Goal: Task Accomplishment & Management: Manage account settings

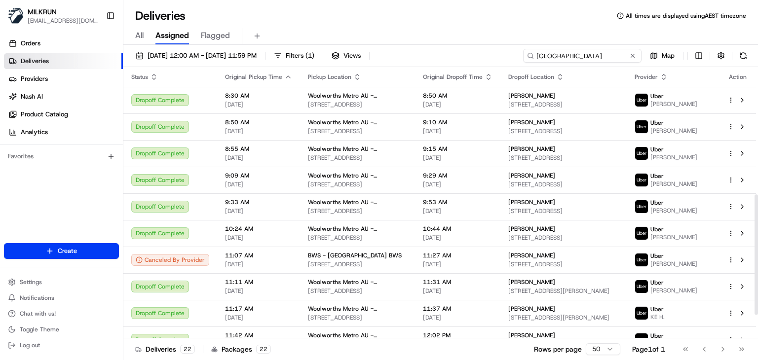
click at [606, 50] on input "Boronia Park" at bounding box center [582, 56] width 118 height 14
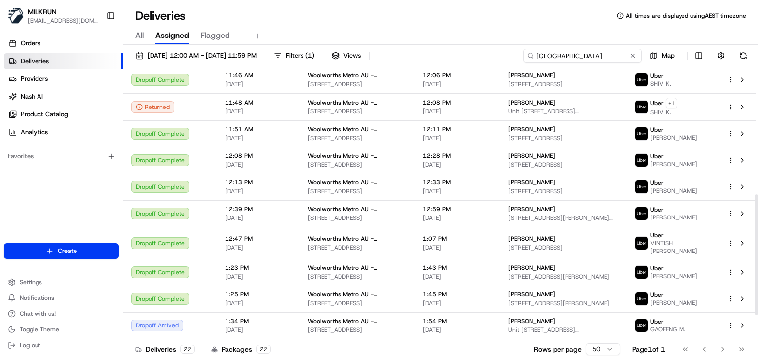
click at [606, 50] on input "Boronia Park" at bounding box center [582, 56] width 118 height 14
paste input "Stud Park"
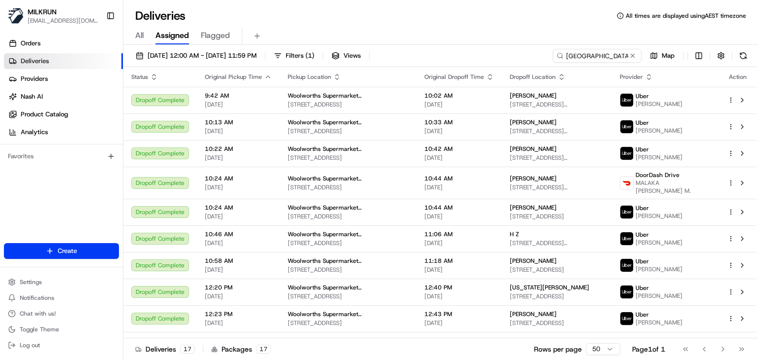
click at [496, 28] on div "All Assigned Flagged" at bounding box center [440, 36] width 634 height 17
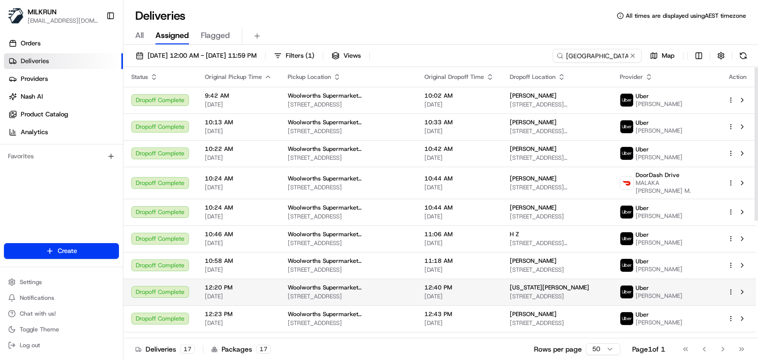
scroll to position [207, 0]
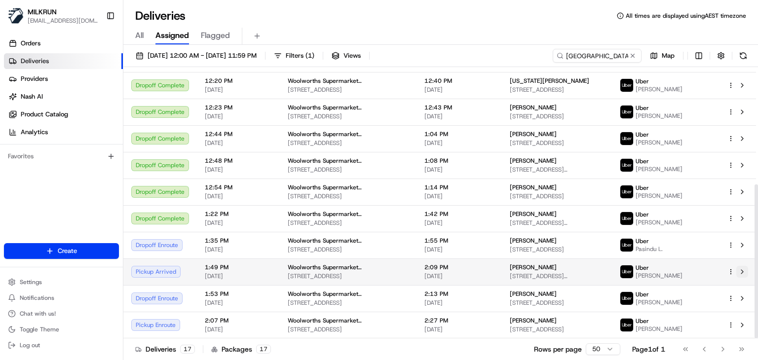
click at [744, 274] on button at bounding box center [742, 272] width 12 height 12
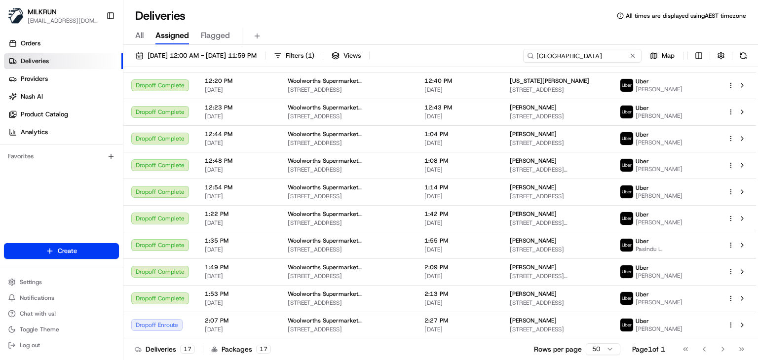
click at [596, 55] on input "Stud Park" at bounding box center [582, 56] width 118 height 14
paste input "Officer"
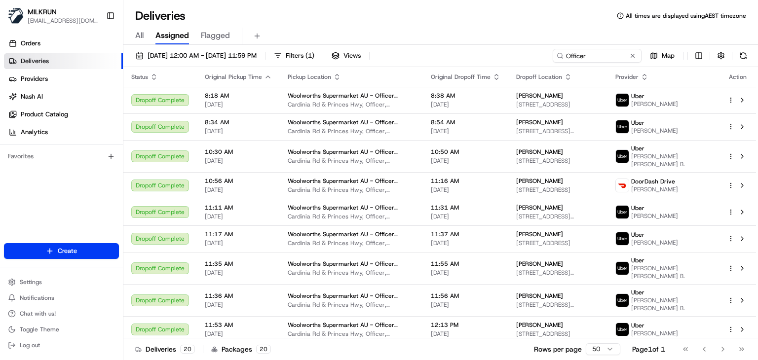
click at [471, 31] on div "All Assigned Flagged" at bounding box center [440, 36] width 634 height 17
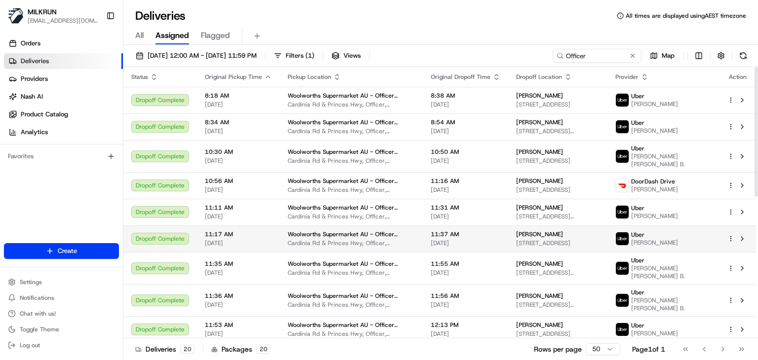
scroll to position [297, 0]
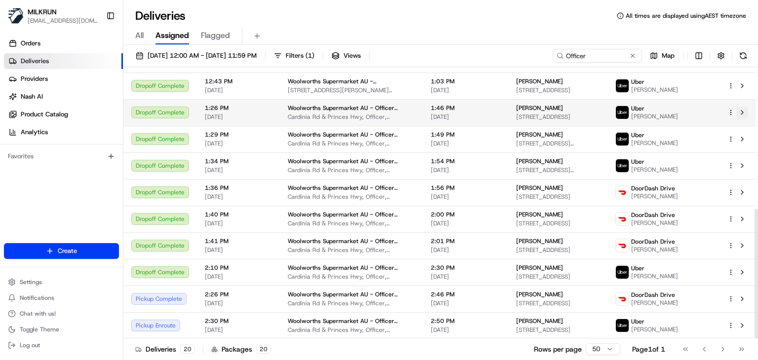
click at [740, 111] on button at bounding box center [742, 113] width 12 height 12
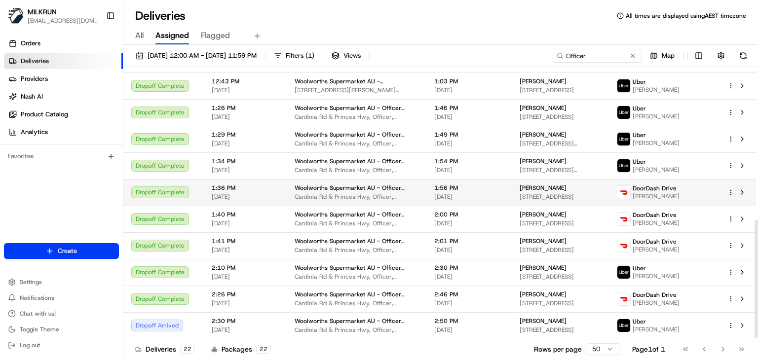
scroll to position [350, 0]
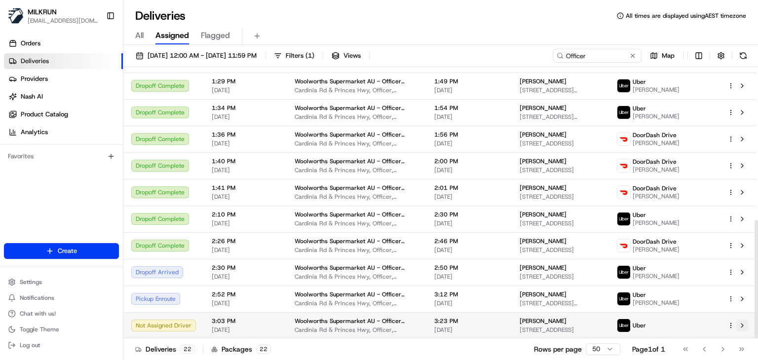
click at [742, 328] on button at bounding box center [742, 326] width 12 height 12
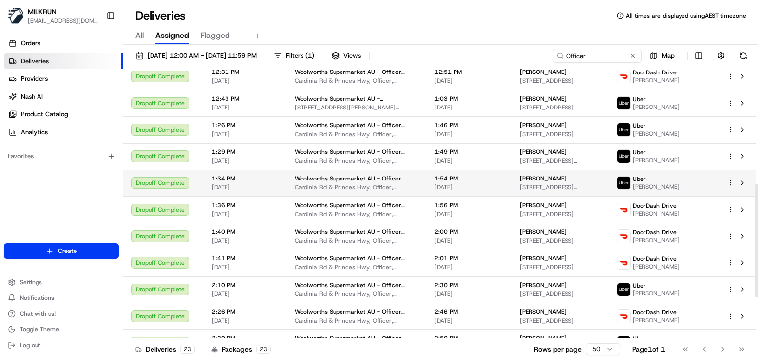
scroll to position [279, 0]
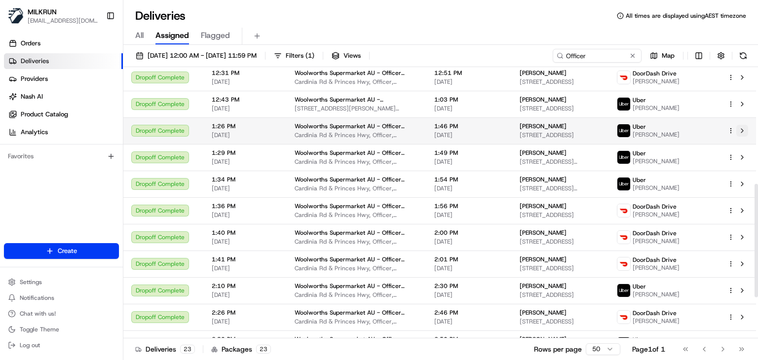
click at [743, 127] on button at bounding box center [742, 131] width 12 height 12
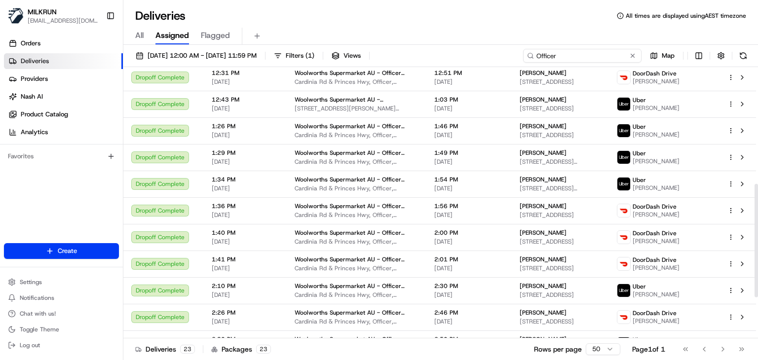
click at [596, 52] on input "Officer" at bounding box center [582, 56] width 118 height 14
paste input "Carter Street"
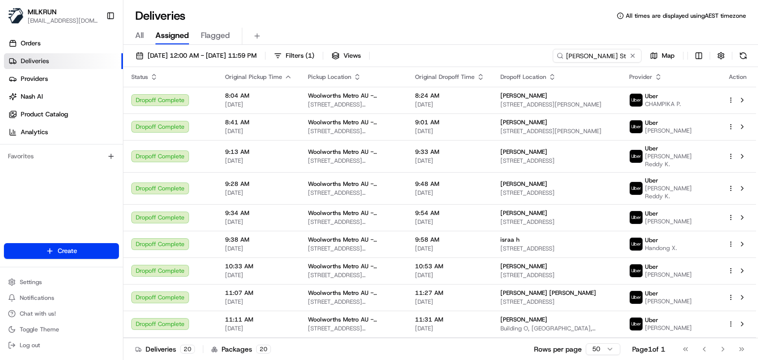
click at [451, 6] on div "Deliveries All times are displayed using AEST timezone All Assigned Flagged 17/…" at bounding box center [440, 180] width 634 height 360
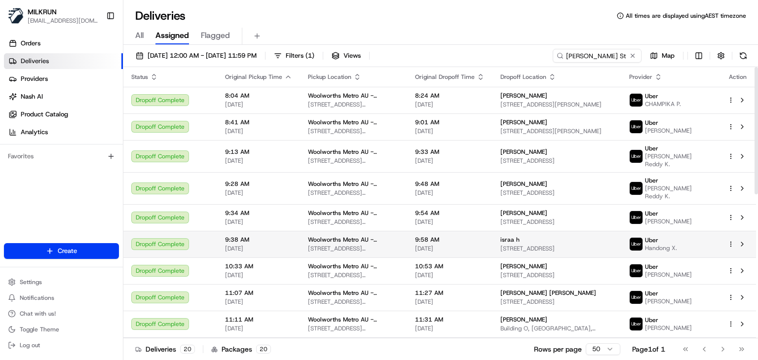
scroll to position [308, 0]
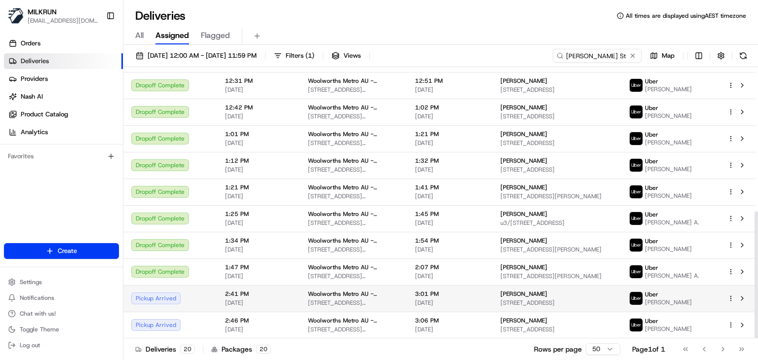
drag, startPoint x: 544, startPoint y: 295, endPoint x: 487, endPoint y: 294, distance: 56.7
click at [492, 294] on td "Natasha Rochfort Unit 213/3 Amalfi Dr, Wentworth Point, NSW 2127, AU" at bounding box center [556, 298] width 129 height 27
copy span "Natasha Rochfort"
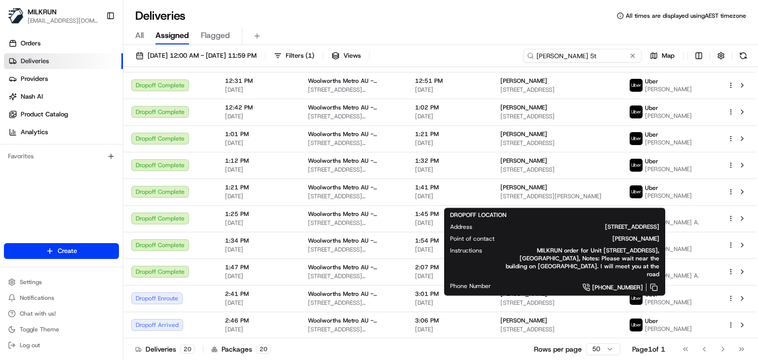
click at [604, 53] on input "Carter St" at bounding box center [582, 56] width 118 height 14
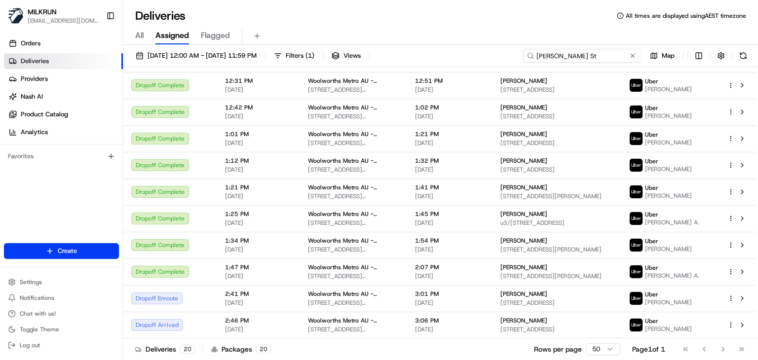
click at [604, 53] on input "Carter St" at bounding box center [582, 56] width 118 height 14
paste input "[GEOGRAPHIC_DATA]"
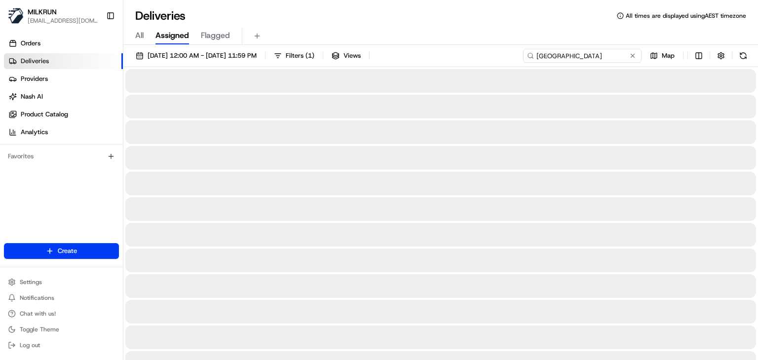
type input "[GEOGRAPHIC_DATA]"
click at [520, 30] on div "All Assigned Flagged" at bounding box center [440, 36] width 634 height 17
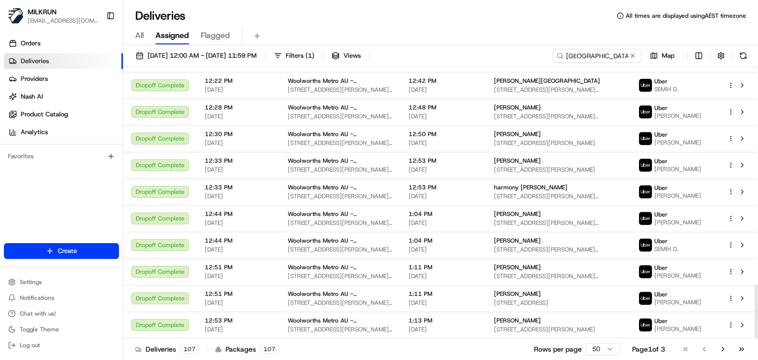
scroll to position [1102, 0]
click at [718, 348] on button "Go to next page" at bounding box center [722, 349] width 17 height 14
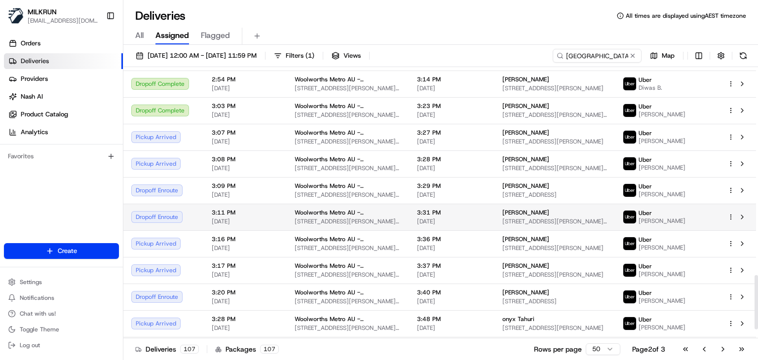
scroll to position [1044, 0]
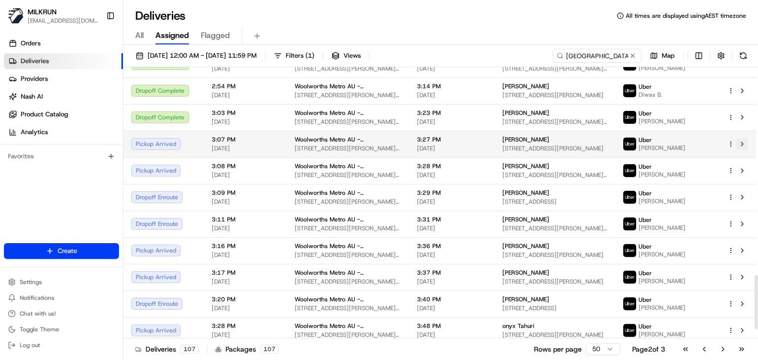
click at [740, 138] on button at bounding box center [742, 144] width 12 height 12
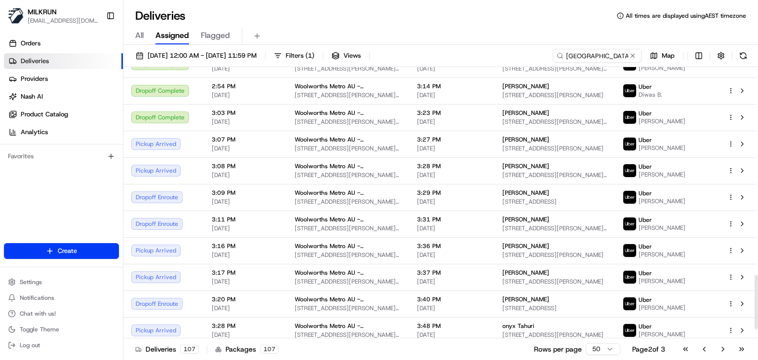
click at [342, 24] on div "All Assigned Flagged" at bounding box center [440, 34] width 634 height 21
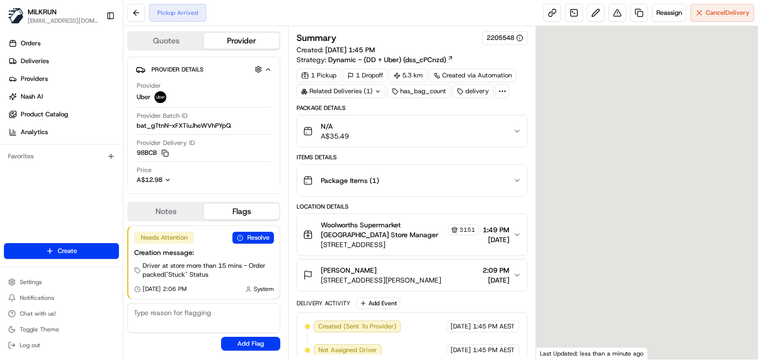
scroll to position [125, 0]
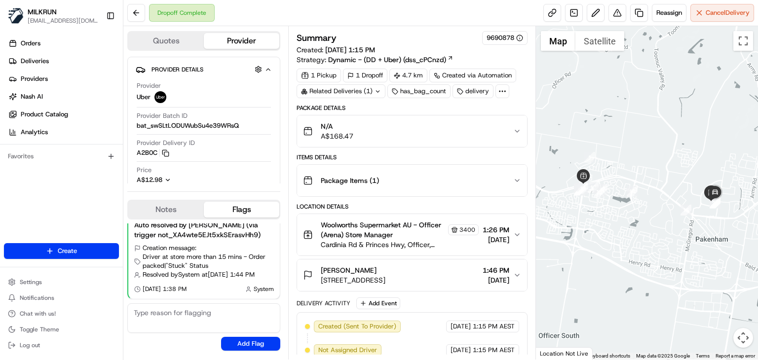
scroll to position [219, 0]
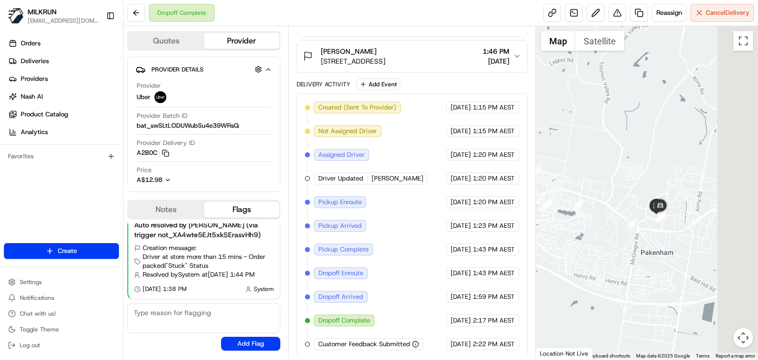
drag, startPoint x: 627, startPoint y: 213, endPoint x: 550, endPoint y: 232, distance: 79.8
click at [550, 232] on div at bounding box center [647, 192] width 222 height 333
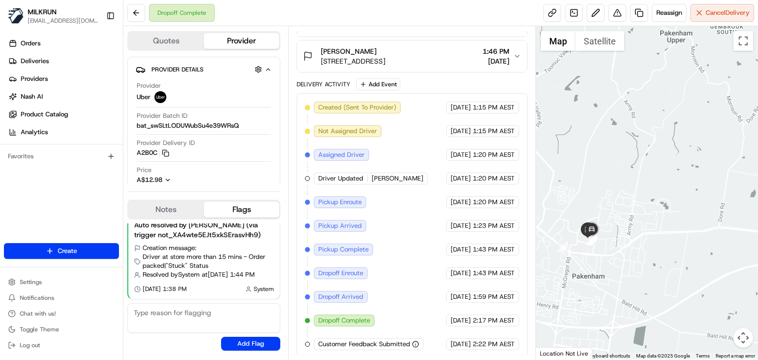
drag, startPoint x: 594, startPoint y: 253, endPoint x: 610, endPoint y: 253, distance: 15.3
click at [610, 253] on div at bounding box center [647, 192] width 222 height 333
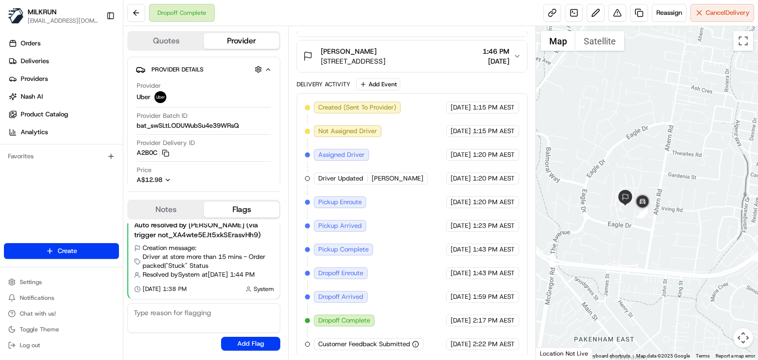
drag, startPoint x: 593, startPoint y: 247, endPoint x: 645, endPoint y: 256, distance: 53.1
click at [645, 256] on div at bounding box center [647, 192] width 222 height 333
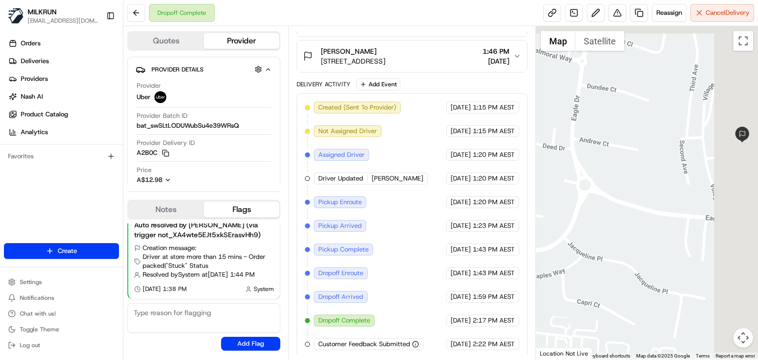
drag, startPoint x: 699, startPoint y: 243, endPoint x: 612, endPoint y: 294, distance: 100.8
click at [612, 294] on div at bounding box center [647, 192] width 222 height 333
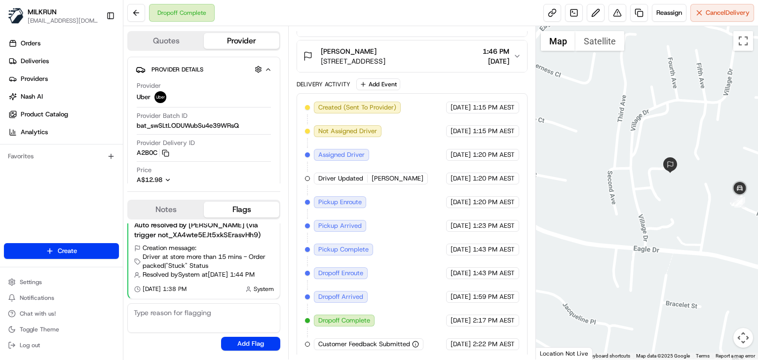
drag, startPoint x: 667, startPoint y: 223, endPoint x: 569, endPoint y: 254, distance: 102.8
click at [569, 254] on div at bounding box center [647, 192] width 222 height 333
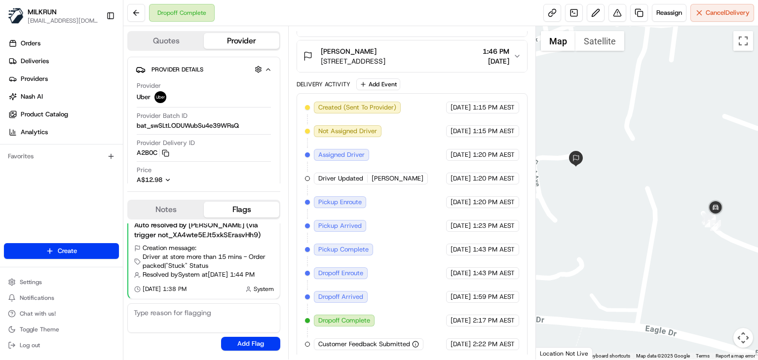
drag, startPoint x: 666, startPoint y: 225, endPoint x: 575, endPoint y: 257, distance: 96.6
click at [575, 257] on div at bounding box center [647, 192] width 222 height 333
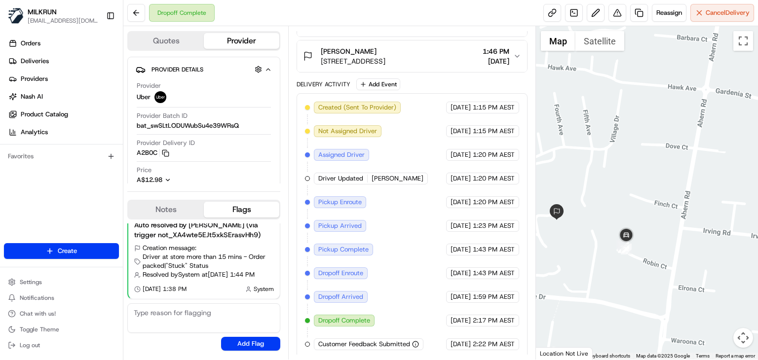
drag, startPoint x: 635, startPoint y: 276, endPoint x: 699, endPoint y: 239, distance: 73.4
click at [699, 239] on div at bounding box center [647, 192] width 222 height 333
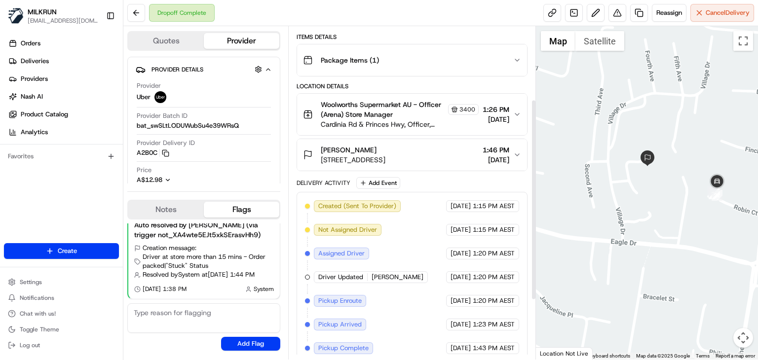
scroll to position [107, 0]
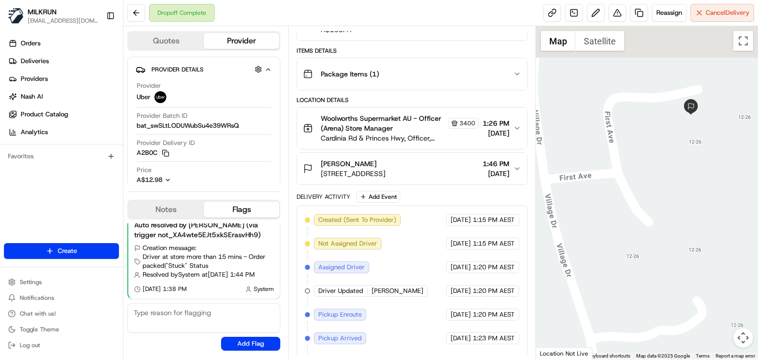
drag, startPoint x: 615, startPoint y: 122, endPoint x: 639, endPoint y: 232, distance: 112.7
click at [639, 232] on div at bounding box center [647, 192] width 222 height 333
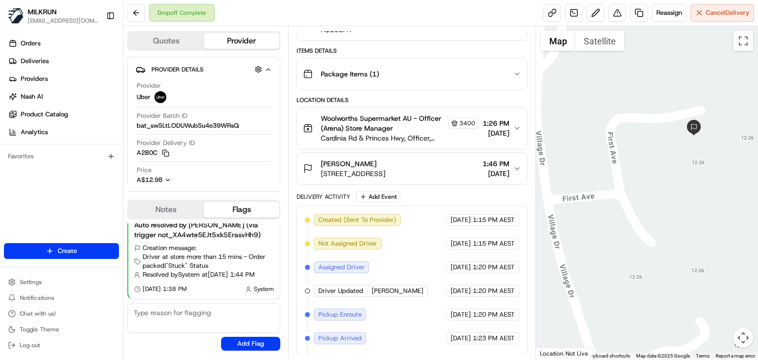
drag, startPoint x: 655, startPoint y: 160, endPoint x: 639, endPoint y: 196, distance: 39.3
click at [639, 196] on div at bounding box center [647, 192] width 222 height 333
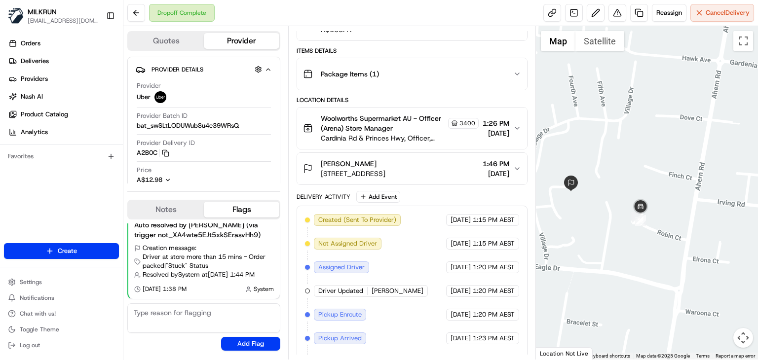
drag, startPoint x: 683, startPoint y: 237, endPoint x: 592, endPoint y: 243, distance: 91.0
click at [592, 243] on div at bounding box center [647, 192] width 222 height 333
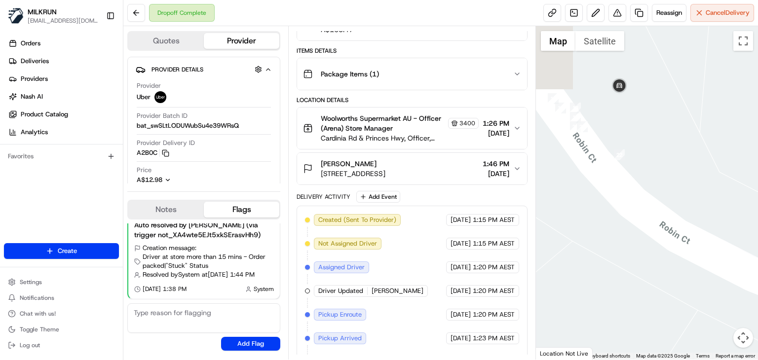
drag, startPoint x: 595, startPoint y: 195, endPoint x: 706, endPoint y: 266, distance: 131.9
click at [706, 266] on div at bounding box center [647, 192] width 222 height 333
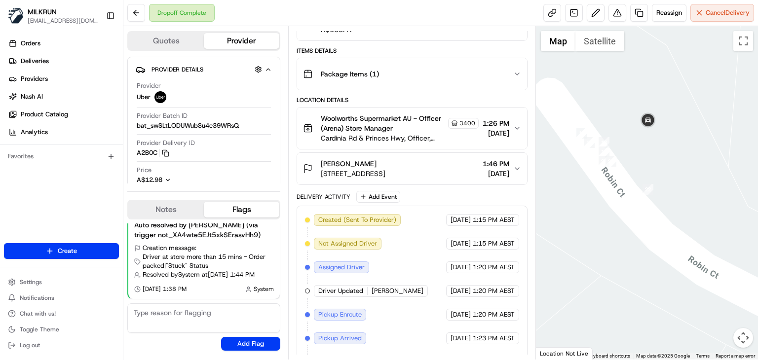
drag, startPoint x: 668, startPoint y: 179, endPoint x: 676, endPoint y: 225, distance: 47.0
click at [676, 225] on div at bounding box center [647, 192] width 222 height 333
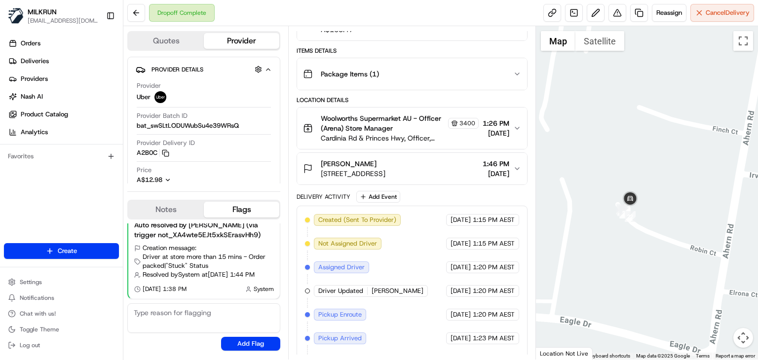
drag, startPoint x: 689, startPoint y: 279, endPoint x: 637, endPoint y: 265, distance: 53.7
click at [637, 265] on div at bounding box center [647, 192] width 222 height 333
drag, startPoint x: 637, startPoint y: 265, endPoint x: 757, endPoint y: 290, distance: 122.9
click at [757, 290] on div at bounding box center [647, 192] width 222 height 333
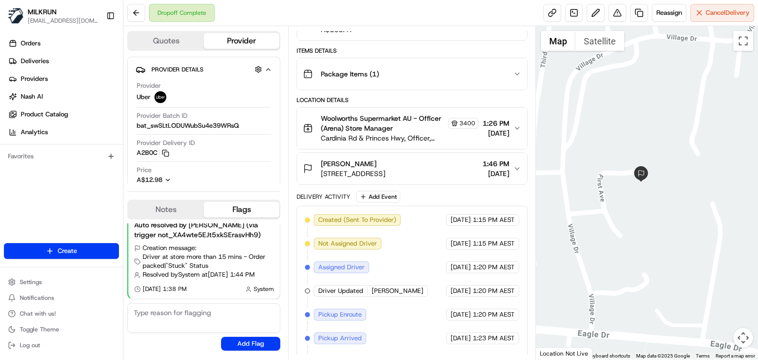
drag, startPoint x: 619, startPoint y: 265, endPoint x: 667, endPoint y: 267, distance: 47.9
click at [667, 267] on div at bounding box center [647, 192] width 222 height 333
drag, startPoint x: 370, startPoint y: 173, endPoint x: 317, endPoint y: 169, distance: 52.9
click at [317, 169] on div "Wayne Boulton 12-26 Eagle Dr. Unit 28, Pakenham, VIC 3810, AU" at bounding box center [344, 169] width 82 height 20
copy span "12-26 Eagle Dr"
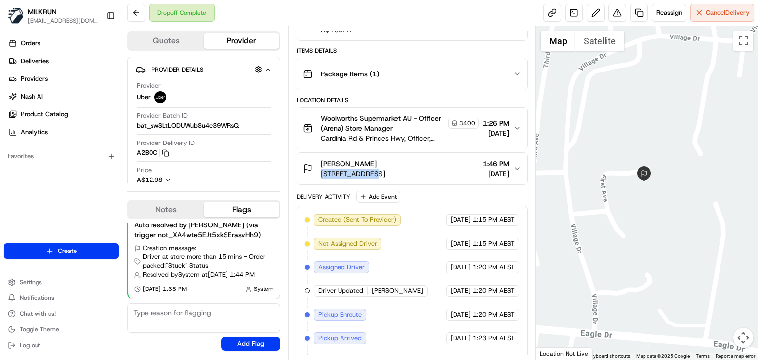
click at [655, 230] on div at bounding box center [647, 192] width 222 height 333
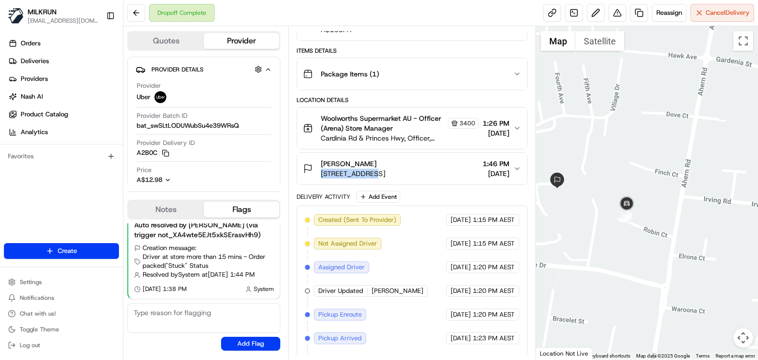
drag, startPoint x: 655, startPoint y: 230, endPoint x: 551, endPoint y: 210, distance: 106.5
click at [551, 210] on div at bounding box center [647, 192] width 222 height 333
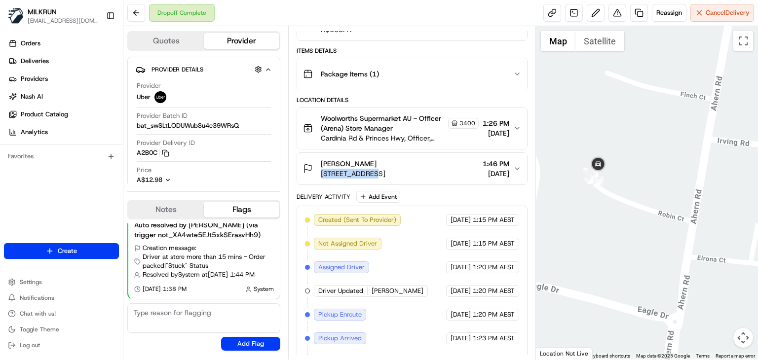
click at [589, 241] on div at bounding box center [647, 192] width 222 height 333
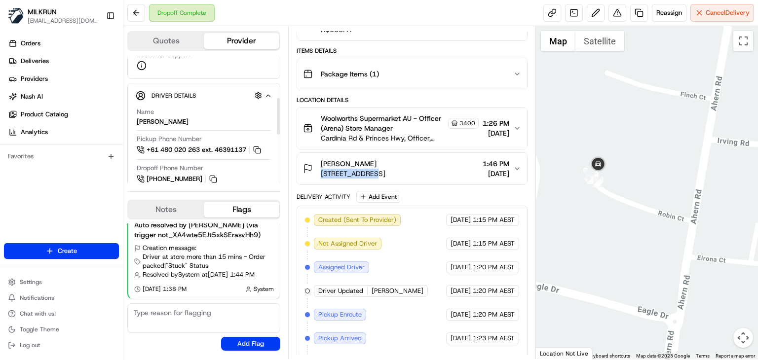
scroll to position [144, 0]
click at [262, 147] on button at bounding box center [257, 148] width 11 height 11
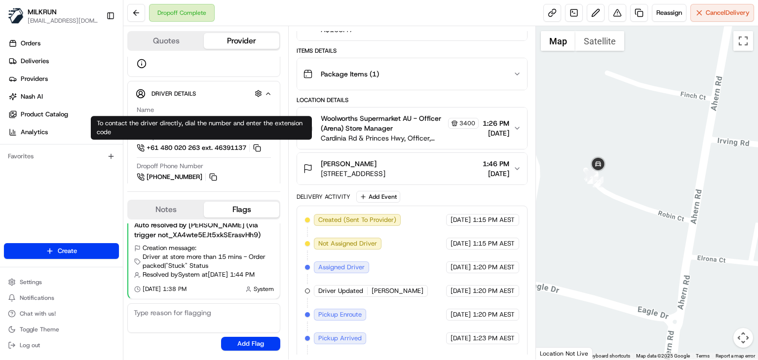
click at [375, 9] on div "Dropoff Complete Reassign Cancel Delivery" at bounding box center [440, 13] width 634 height 26
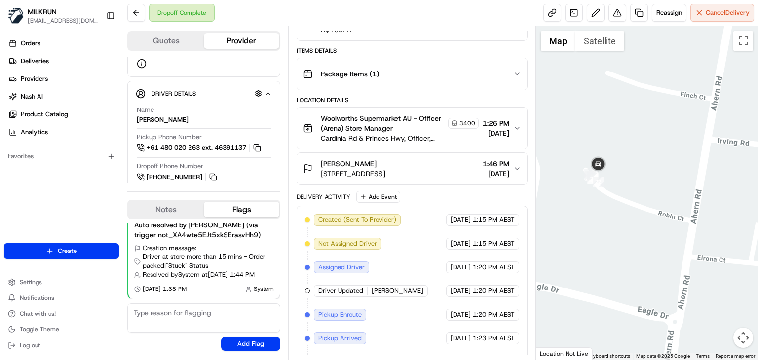
click at [399, 274] on div "Created (Sent To Provider) Uber 17/08/2025 1:15 PM AEST Not Assigned Driver Ube…" at bounding box center [412, 338] width 214 height 249
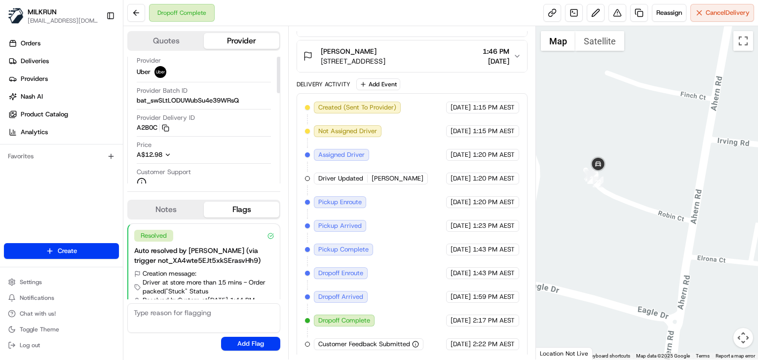
scroll to position [0, 0]
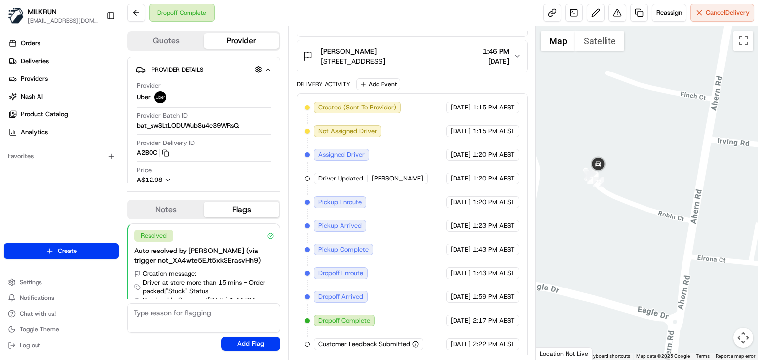
drag, startPoint x: 627, startPoint y: 235, endPoint x: 700, endPoint y: 239, distance: 73.1
click at [700, 239] on div at bounding box center [647, 192] width 222 height 333
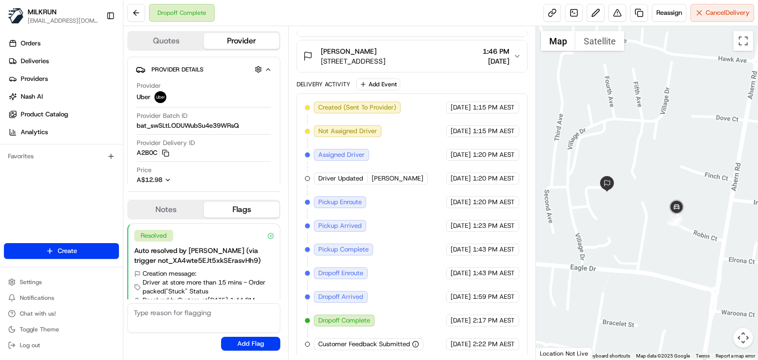
drag, startPoint x: 672, startPoint y: 255, endPoint x: 615, endPoint y: 259, distance: 57.4
click at [615, 259] on div at bounding box center [647, 192] width 222 height 333
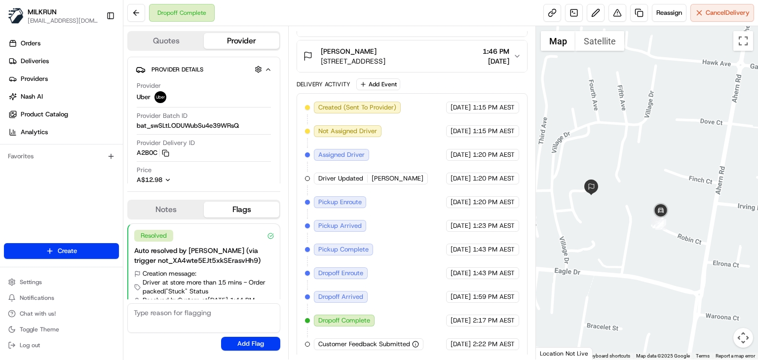
drag, startPoint x: 649, startPoint y: 258, endPoint x: 641, endPoint y: 258, distance: 7.9
click at [641, 258] on div at bounding box center [647, 192] width 222 height 333
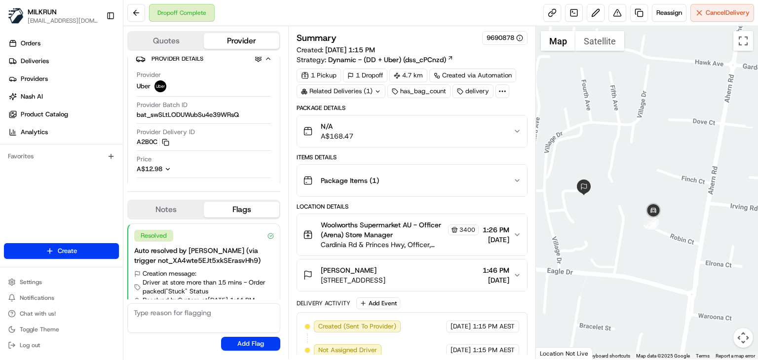
click at [429, 234] on span "Woolworths Supermarket AU - Officer (Arena) Store Manager" at bounding box center [383, 230] width 125 height 20
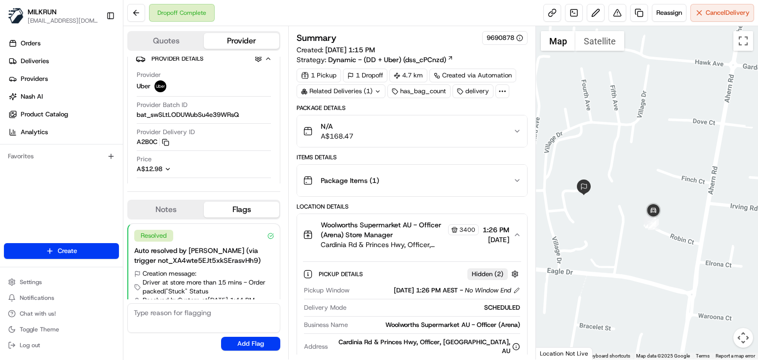
click at [521, 232] on button "Woolworths Supermarket AU - Officer (Arena) Store Manager 3400 Cardinia Rd & Pr…" at bounding box center [412, 234] width 230 height 41
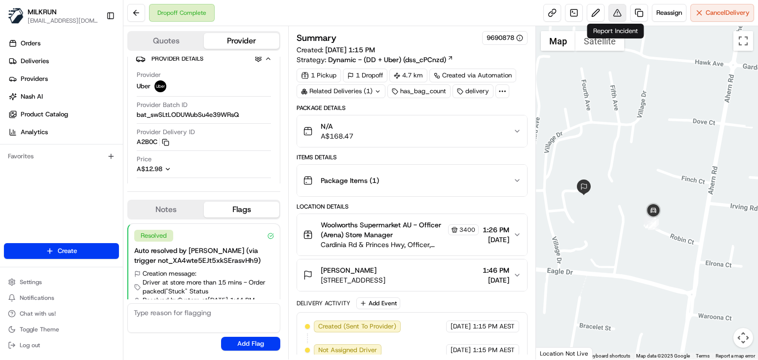
click at [613, 9] on button at bounding box center [617, 13] width 18 height 18
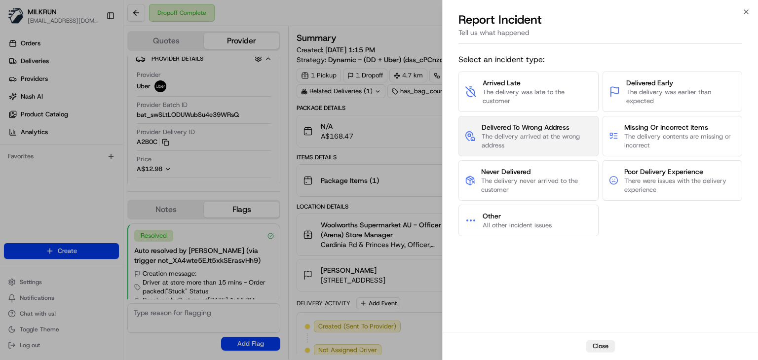
click at [532, 135] on span "The delivery arrived at the wrong address" at bounding box center [536, 141] width 110 height 18
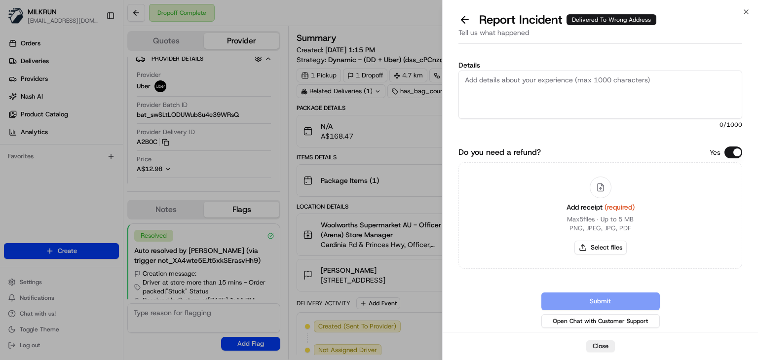
click at [478, 97] on textarea "Details" at bounding box center [600, 95] width 284 height 48
type textarea "order has been delivered to wrong address."
click at [610, 250] on button "Select files" at bounding box center [600, 248] width 52 height 14
type input "C:\fakepath\wayne.pdf"
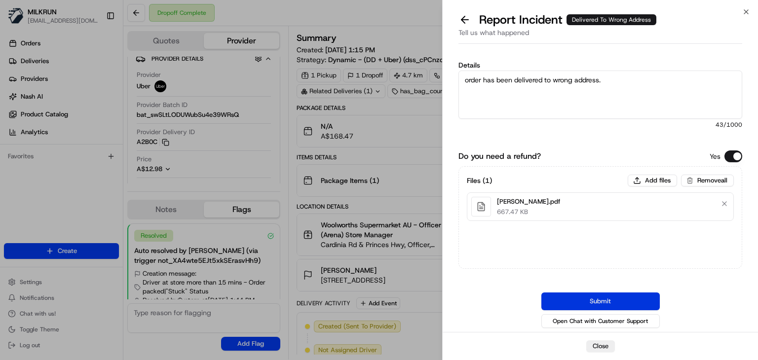
click at [591, 301] on button "Submit" at bounding box center [600, 302] width 118 height 18
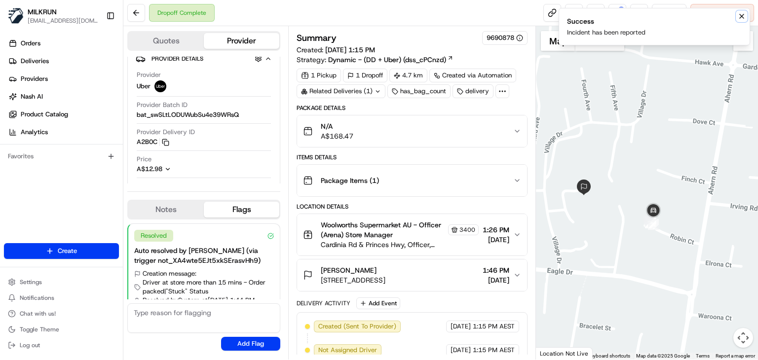
click at [740, 20] on button "Notifications (F8)" at bounding box center [742, 16] width 12 height 12
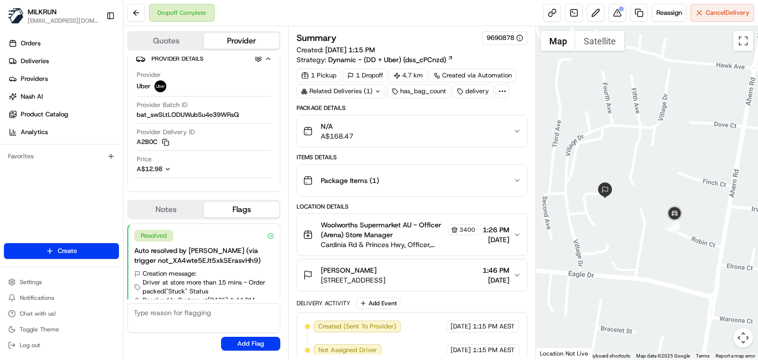
drag, startPoint x: 550, startPoint y: 280, endPoint x: 584, endPoint y: 288, distance: 34.8
click at [584, 288] on div at bounding box center [647, 192] width 222 height 333
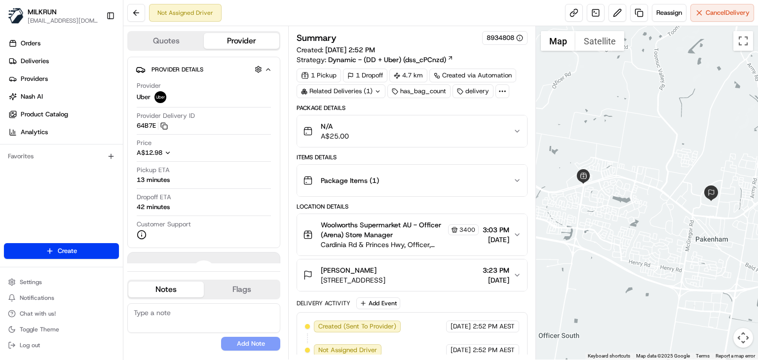
scroll to position [8, 0]
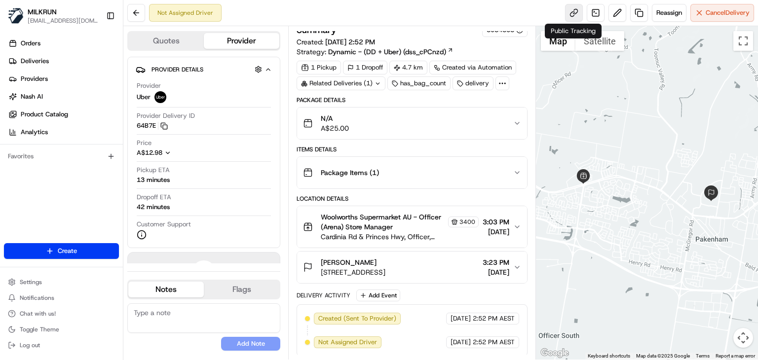
click at [570, 10] on link at bounding box center [574, 13] width 18 height 18
click at [617, 13] on button at bounding box center [617, 13] width 18 height 18
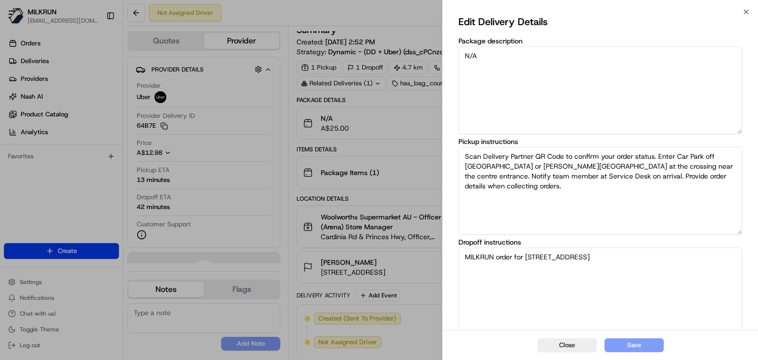
click at [691, 260] on textarea "MILKRUN order for 12-26 Eagle Dr. Unit 28, Pakenham, VIC 3810, AU" at bounding box center [600, 292] width 284 height 88
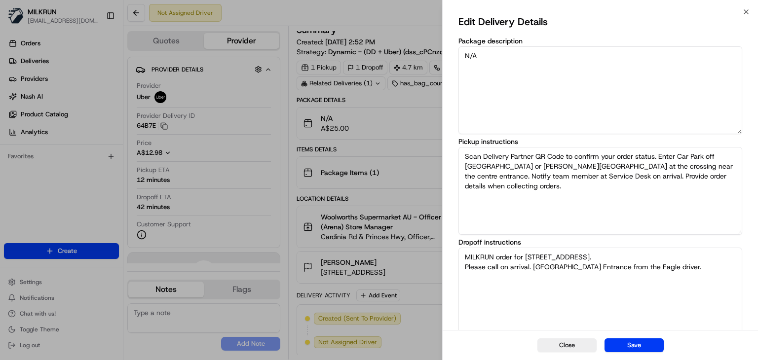
drag, startPoint x: 527, startPoint y: 267, endPoint x: 460, endPoint y: 261, distance: 67.3
click at [460, 261] on textarea "MILKRUN order for 12-26 Eagle Dr. Unit 28, Pakenham, VIC 3810, AU. Please call …" at bounding box center [600, 292] width 284 height 88
click at [644, 270] on textarea "MILKRUN order for 12-26 Eagle Dr. Unit 28, Pakenham, VIC 3810, AU. . MEDOWVALE …" at bounding box center [600, 292] width 284 height 88
type textarea "MILKRUN order for 12-26 Eagle Dr. Unit 28, Pakenham, VIC 3810, AU. . MEDOWVALE …"
click at [648, 346] on button "Save" at bounding box center [633, 345] width 59 height 14
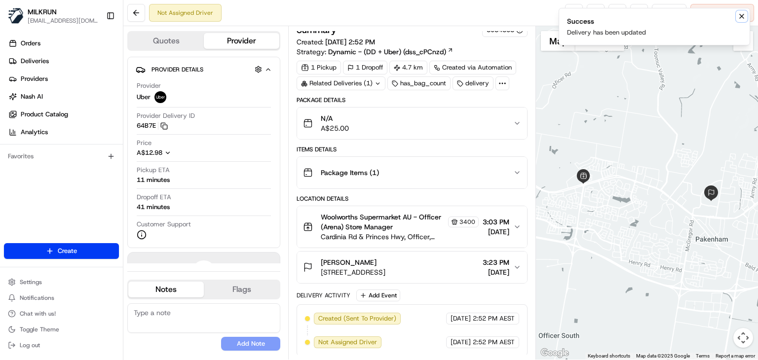
click at [739, 15] on icon "Notifications (F8)" at bounding box center [741, 16] width 8 height 8
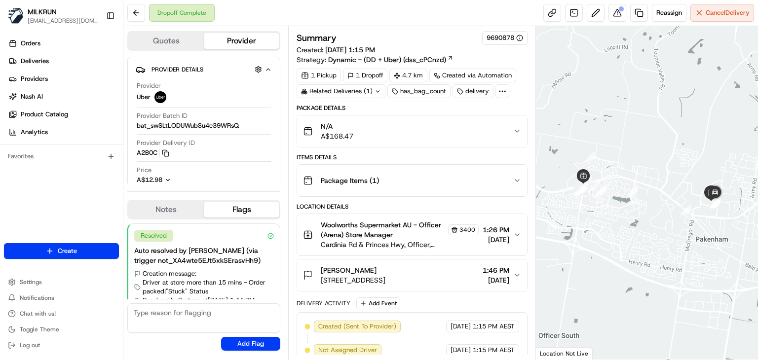
scroll to position [34, 0]
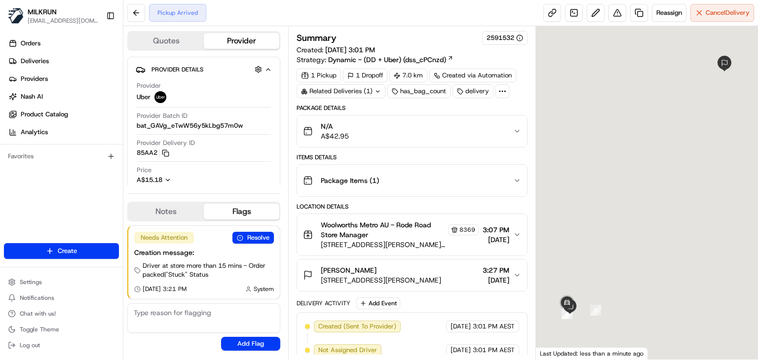
scroll to position [102, 0]
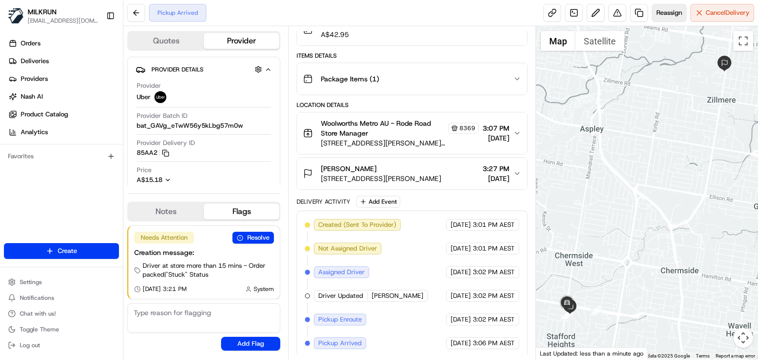
click at [663, 20] on button "Reassign" at bounding box center [669, 13] width 35 height 18
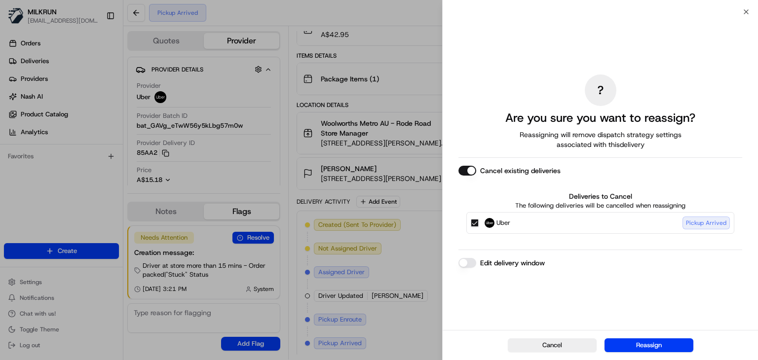
click at [566, 352] on div "Cancel Reassign" at bounding box center [599, 345] width 315 height 30
click at [564, 350] on button "Cancel" at bounding box center [552, 345] width 89 height 14
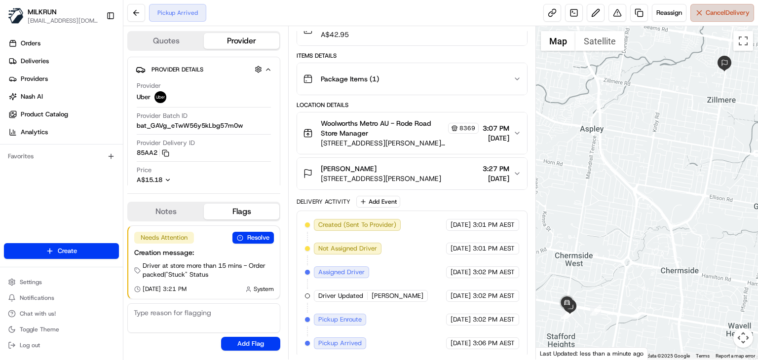
click at [724, 20] on button "Cancel Delivery" at bounding box center [722, 13] width 64 height 18
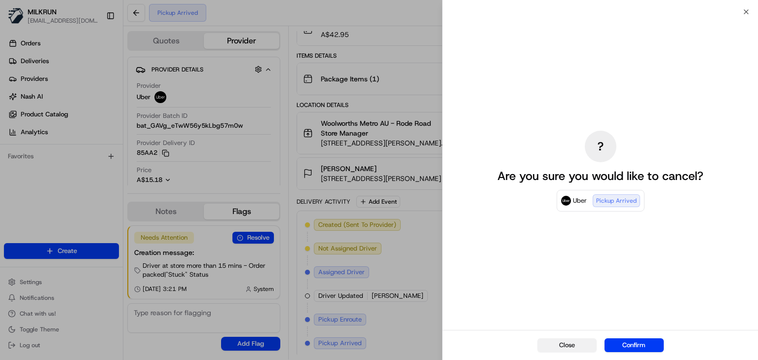
click at [579, 351] on button "Close" at bounding box center [566, 345] width 59 height 14
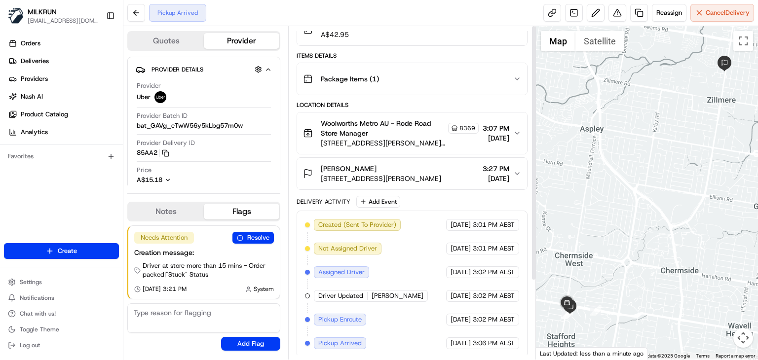
scroll to position [0, 0]
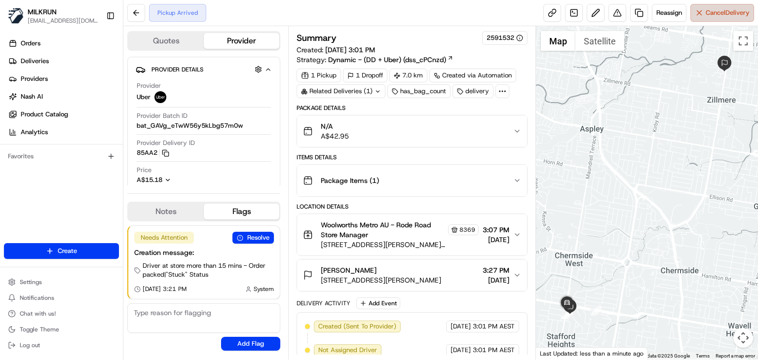
click at [728, 9] on span "Cancel Delivery" at bounding box center [727, 12] width 44 height 9
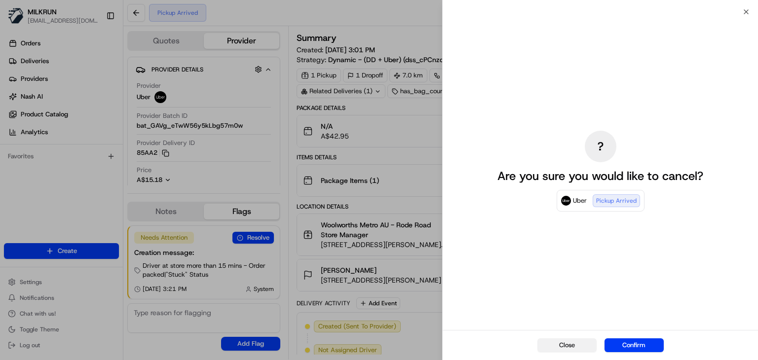
click at [578, 346] on button "Close" at bounding box center [566, 345] width 59 height 14
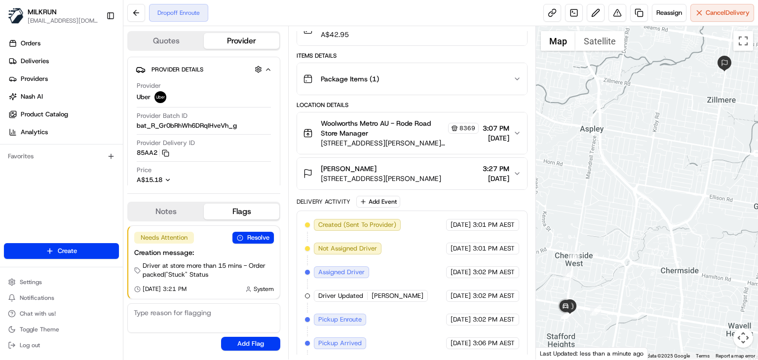
scroll to position [172, 0]
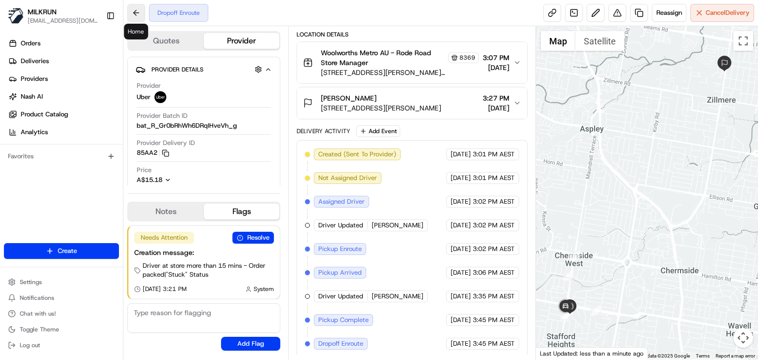
click at [134, 12] on button at bounding box center [136, 13] width 18 height 18
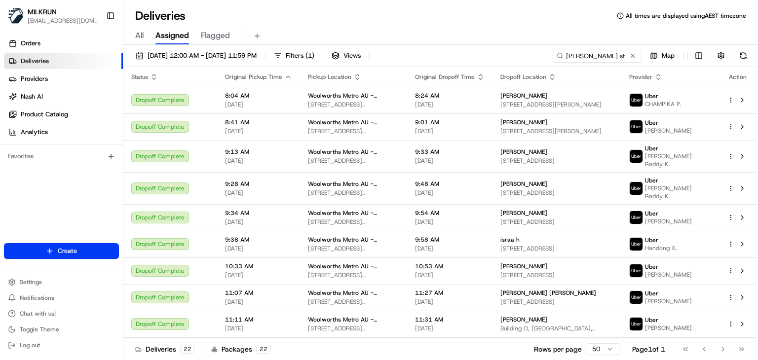
scroll to position [52, 0]
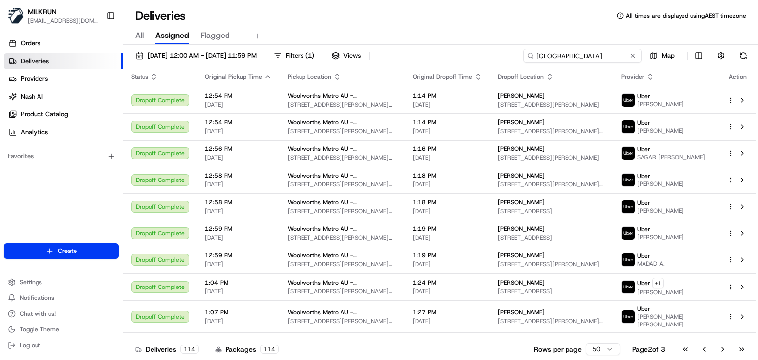
scroll to position [1044, 0]
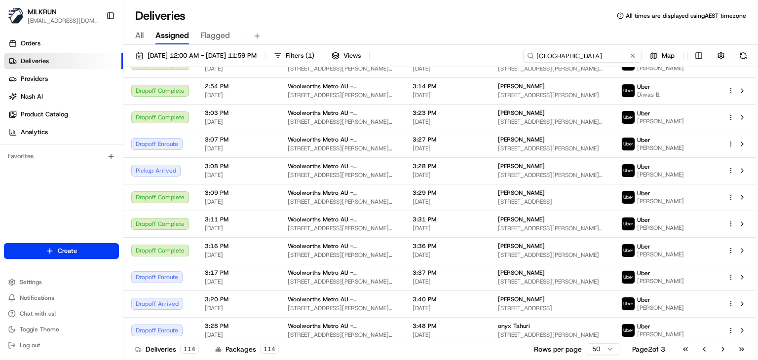
click at [596, 54] on input "[GEOGRAPHIC_DATA]" at bounding box center [582, 56] width 118 height 14
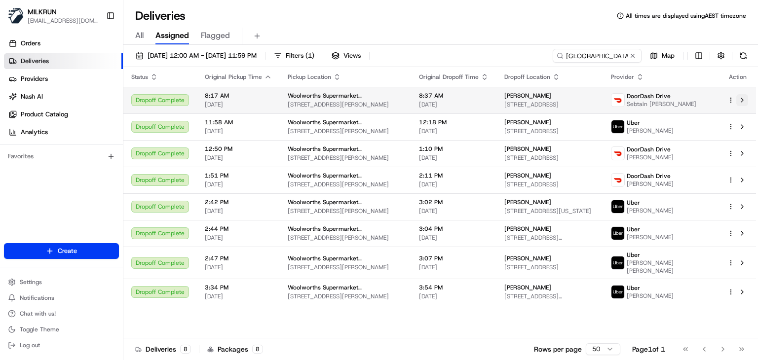
click at [738, 102] on button at bounding box center [742, 100] width 12 height 12
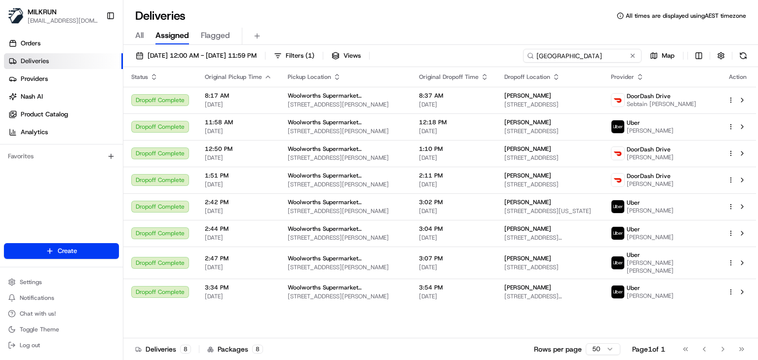
click at [596, 55] on input "[GEOGRAPHIC_DATA]" at bounding box center [582, 56] width 118 height 14
click at [596, 55] on input "deer park" at bounding box center [582, 56] width 118 height 14
paste input "Kelvin Grove"
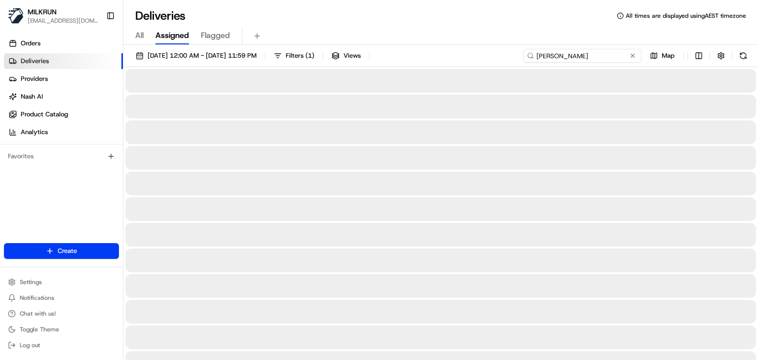
type input "Kelvin Grove"
click at [489, 38] on div "All Assigned Flagged" at bounding box center [440, 36] width 634 height 17
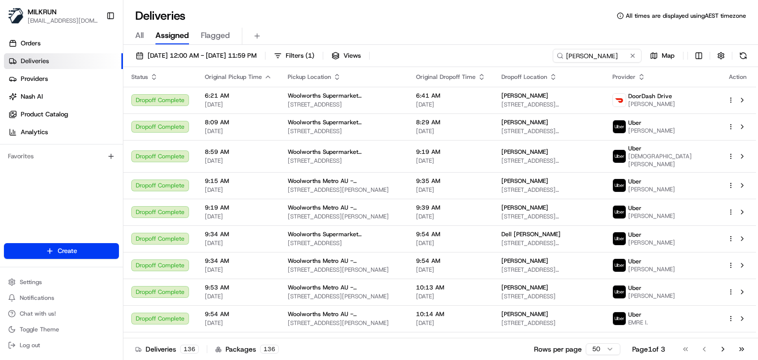
click at [443, 36] on div "All Assigned Flagged" at bounding box center [440, 36] width 634 height 17
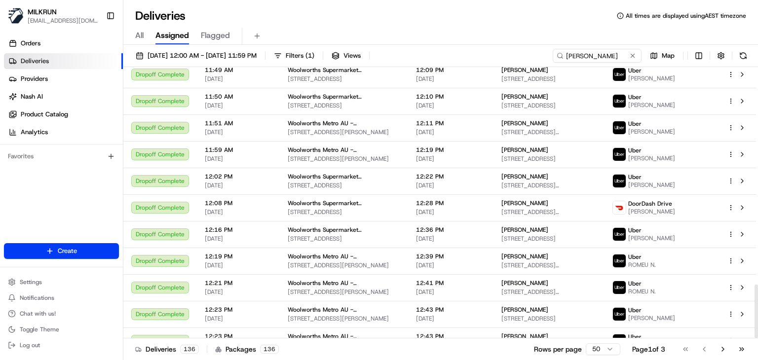
scroll to position [1096, 0]
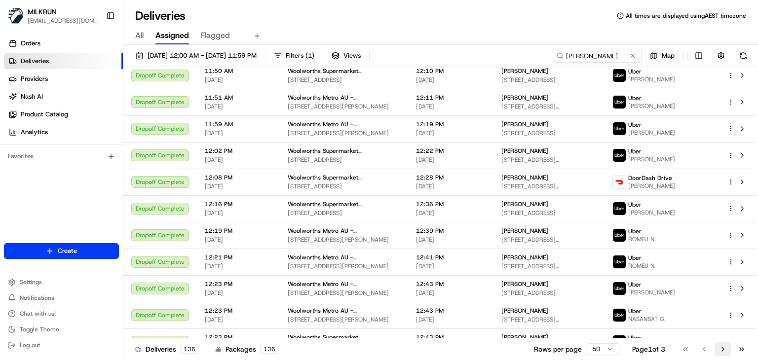
click at [723, 348] on button "Go to next page" at bounding box center [722, 349] width 17 height 14
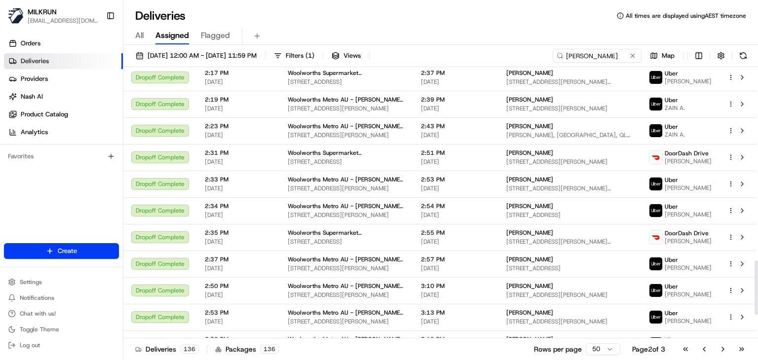
scroll to position [1091, 0]
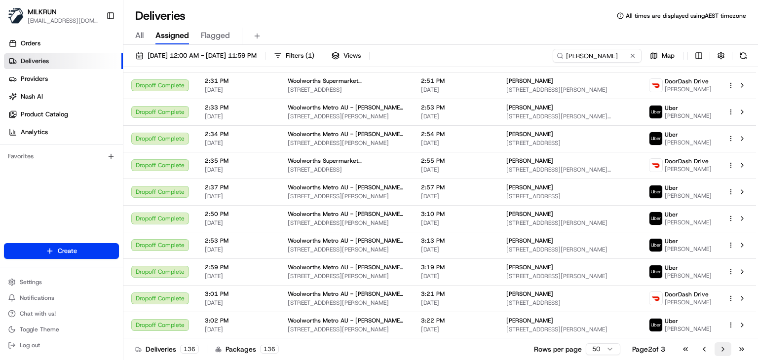
click at [721, 349] on button "Go to next page" at bounding box center [722, 349] width 17 height 14
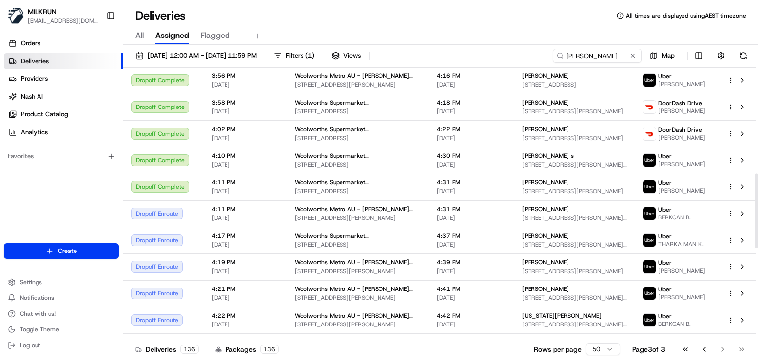
scroll to position [386, 0]
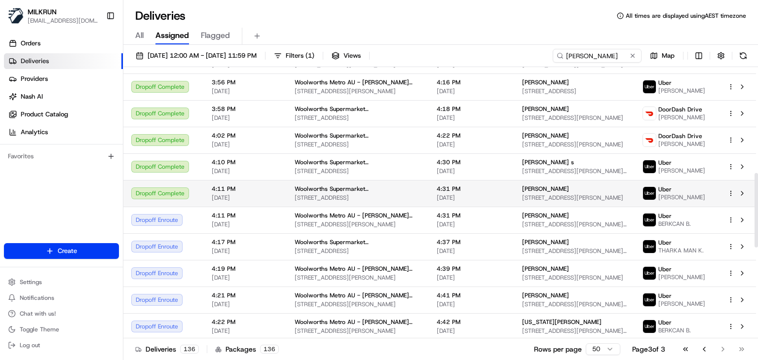
drag, startPoint x: 541, startPoint y: 190, endPoint x: 495, endPoint y: 189, distance: 45.4
click at [514, 189] on td "Melissa Harris 18 Humber Street, Roslyn, Manawatū-Whanganui 4414, NZ" at bounding box center [574, 193] width 120 height 27
copy span "Melissa Harris"
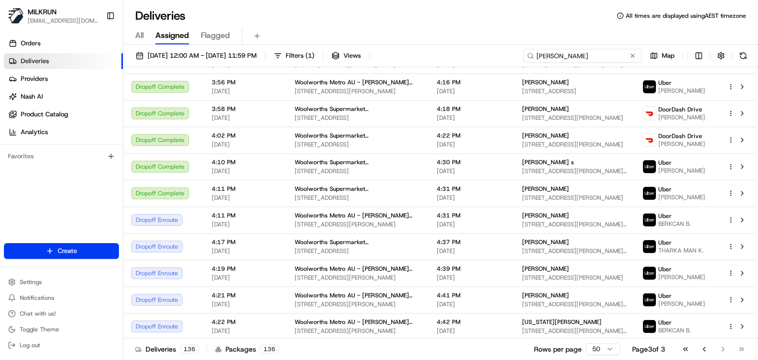
click at [612, 53] on input "Kelvin Grove" at bounding box center [582, 56] width 118 height 14
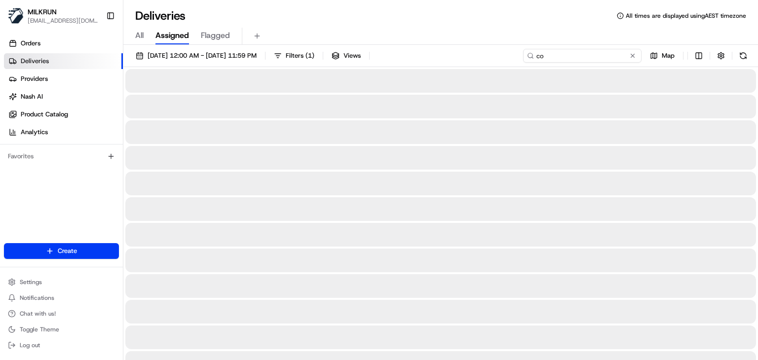
type input "c"
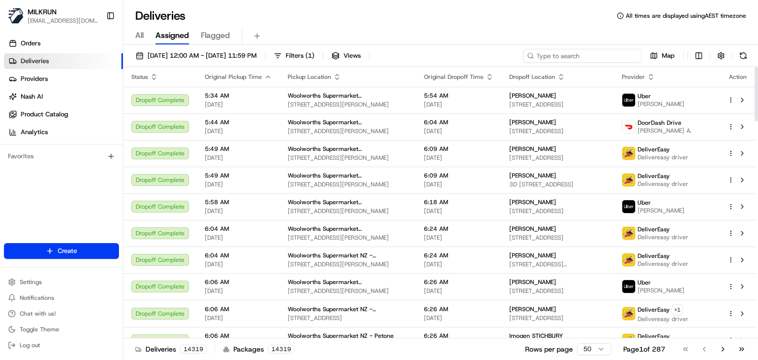
click at [604, 60] on input at bounding box center [582, 56] width 118 height 14
paste input "Coburg Hills"
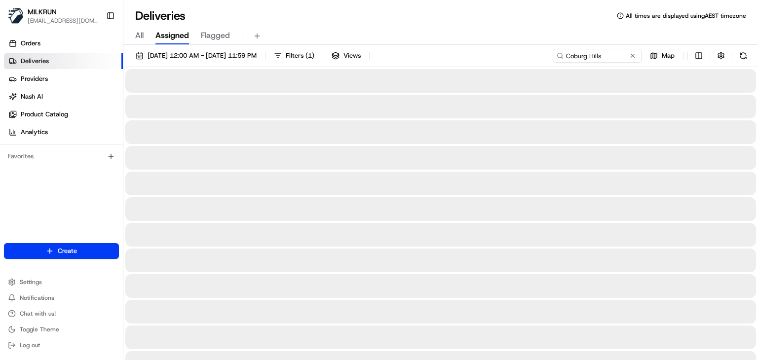
click at [462, 24] on div "All Assigned Flagged" at bounding box center [440, 34] width 634 height 21
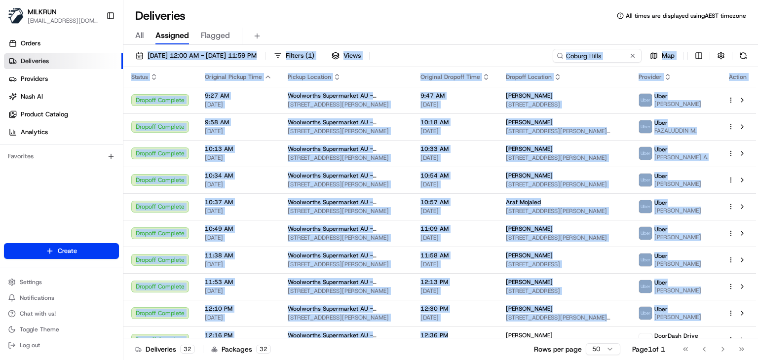
drag, startPoint x: 477, startPoint y: 24, endPoint x: 470, endPoint y: 338, distance: 313.8
click at [470, 338] on div "Deliveries All times are displayed using AEST timezone All Assigned Flagged 17/…" at bounding box center [440, 180] width 634 height 360
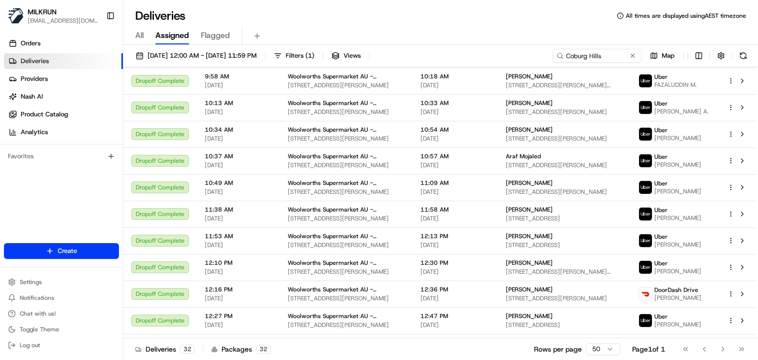
click at [452, 24] on div "All Assigned Flagged" at bounding box center [440, 34] width 634 height 21
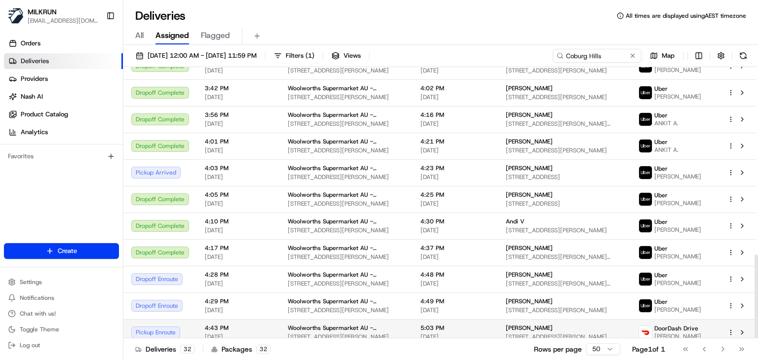
scroll to position [606, 0]
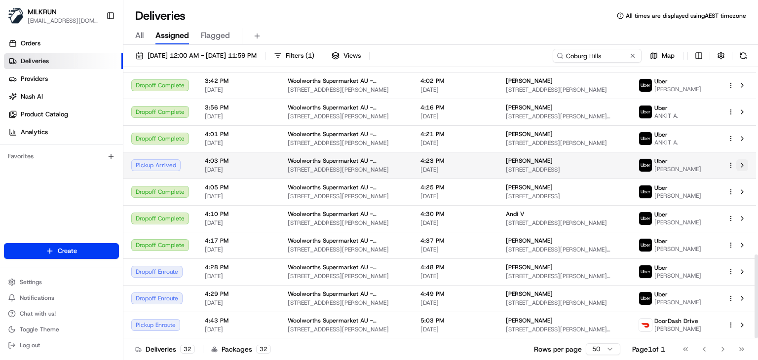
click at [742, 160] on button at bounding box center [742, 165] width 12 height 12
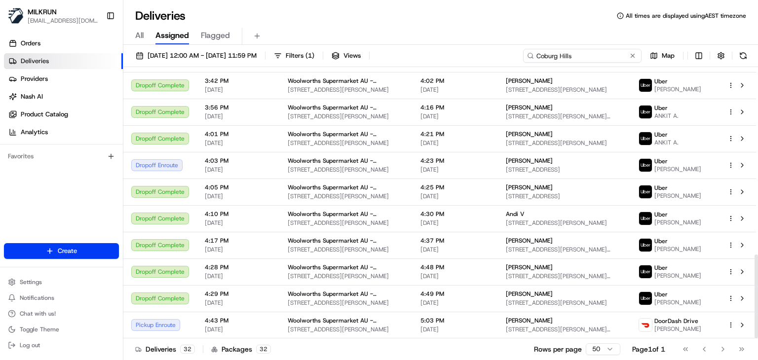
click at [619, 58] on input "Coburg Hills" at bounding box center [582, 56] width 118 height 14
paste input "Cumberland Park"
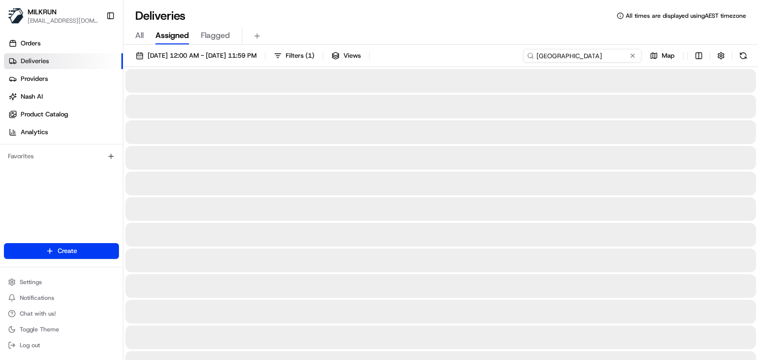
type input "Cumberland Park"
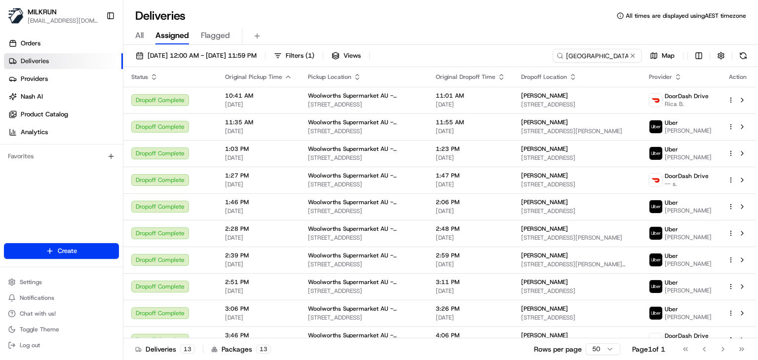
click at [478, 28] on div "All Assigned Flagged" at bounding box center [440, 36] width 634 height 17
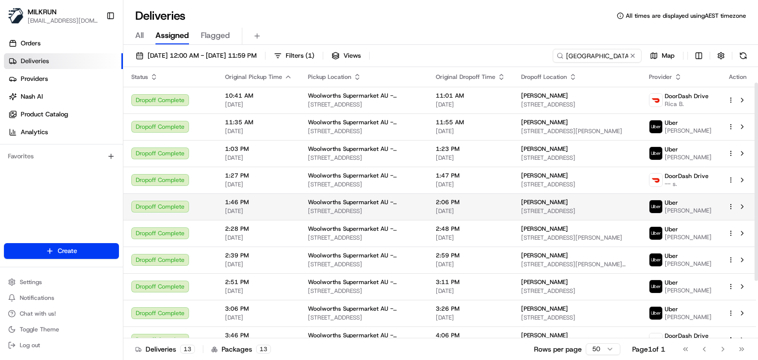
scroll to position [100, 0]
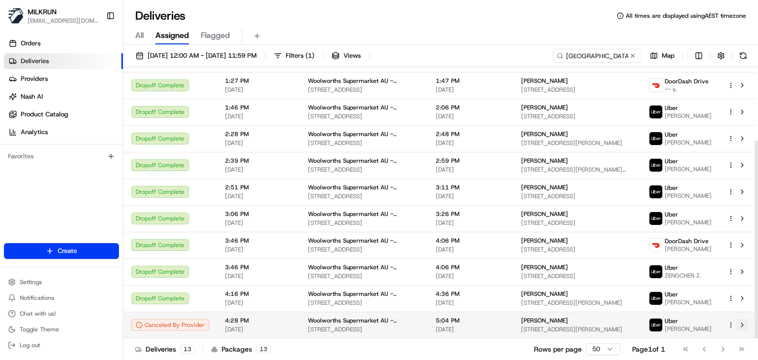
click at [740, 325] on button at bounding box center [742, 325] width 12 height 12
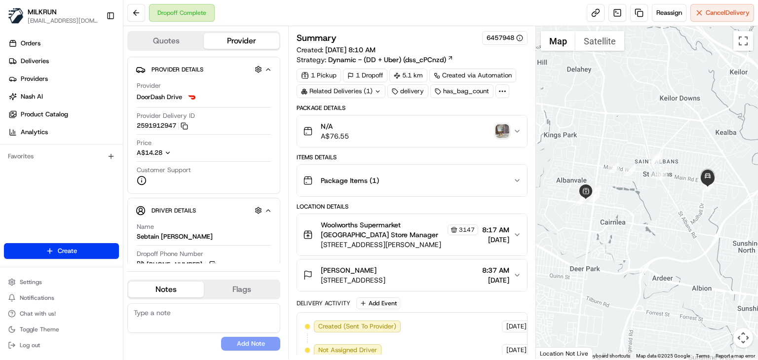
click at [496, 133] on img "button" at bounding box center [502, 131] width 14 height 14
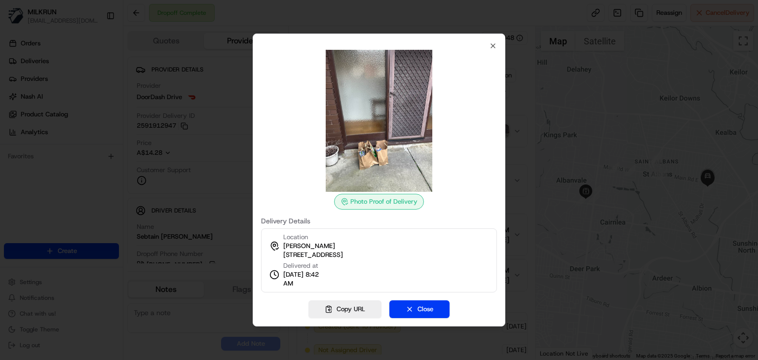
click at [368, 152] on img at bounding box center [379, 121] width 142 height 142
click at [491, 44] on icon "button" at bounding box center [493, 46] width 4 height 4
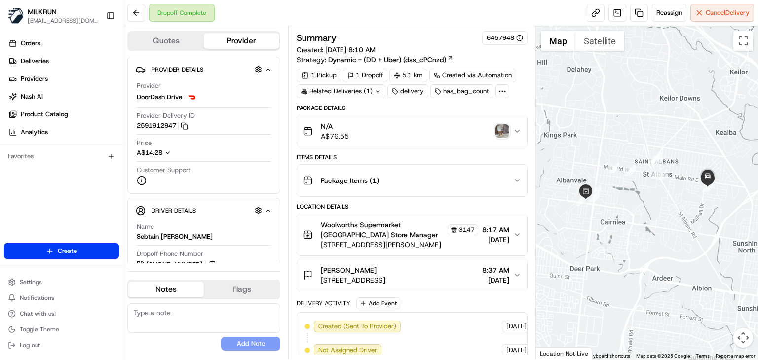
scroll to position [219, 0]
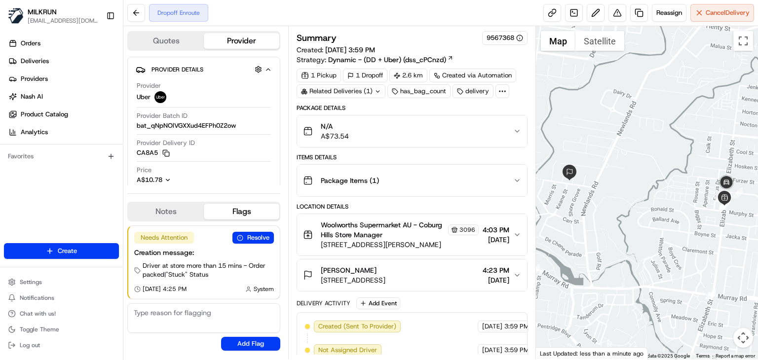
scroll to position [219, 0]
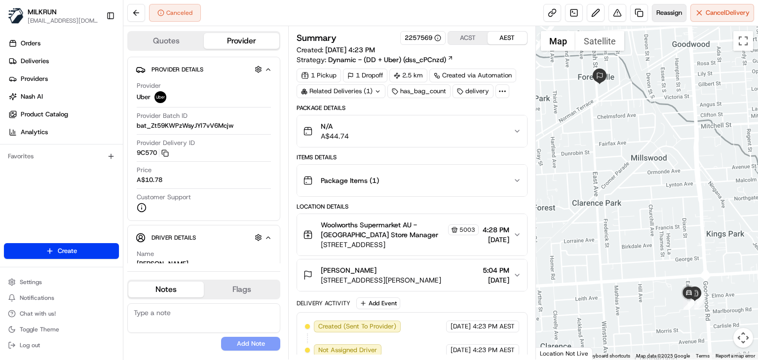
click at [677, 8] on button "Reassign" at bounding box center [669, 13] width 35 height 18
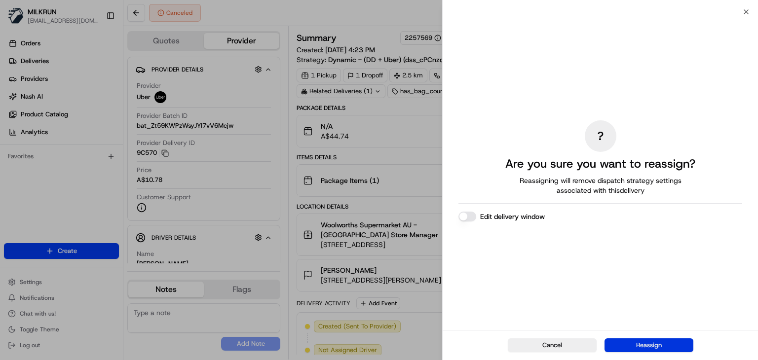
click at [635, 347] on button "Reassign" at bounding box center [648, 345] width 89 height 14
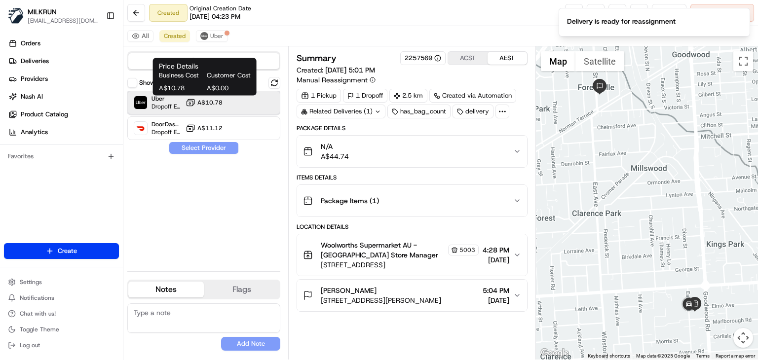
click at [207, 97] on div "Uber Dropoff ETA 23 minutes A$10.78" at bounding box center [203, 103] width 153 height 24
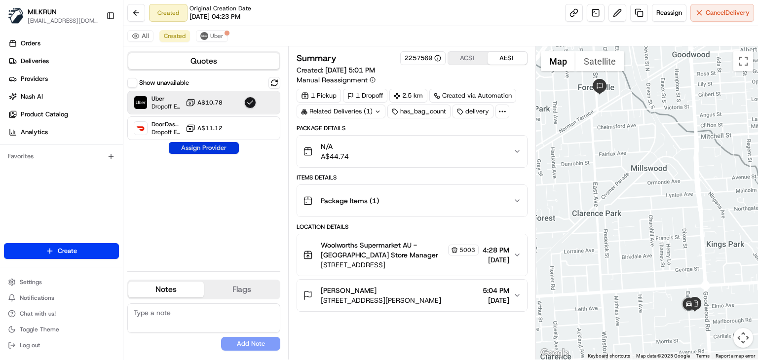
click at [211, 151] on button "Assign Provider" at bounding box center [204, 148] width 70 height 12
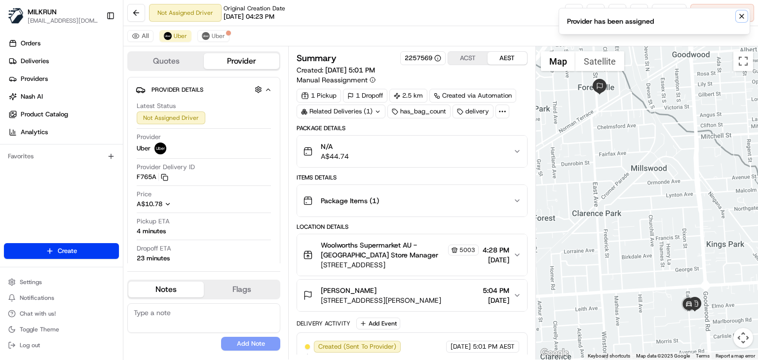
click at [743, 19] on icon "Notifications (F8)" at bounding box center [741, 16] width 8 height 8
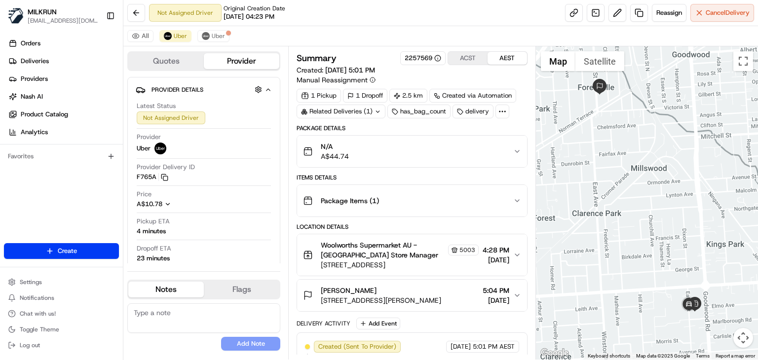
click at [421, 43] on div "All Uber Uber" at bounding box center [440, 36] width 634 height 20
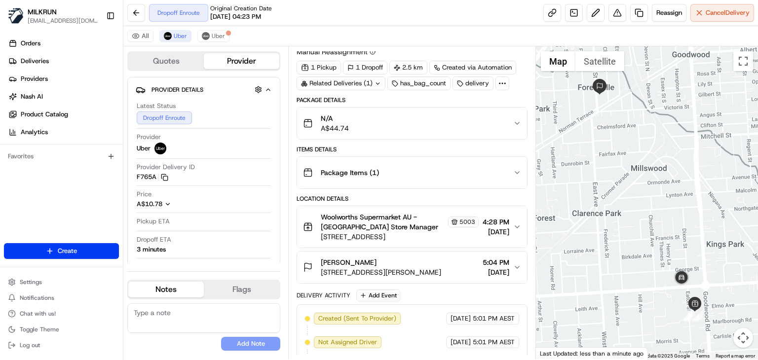
scroll to position [193, 0]
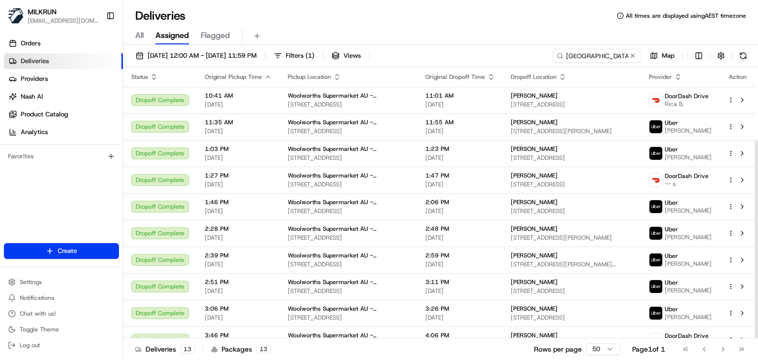
scroll to position [100, 0]
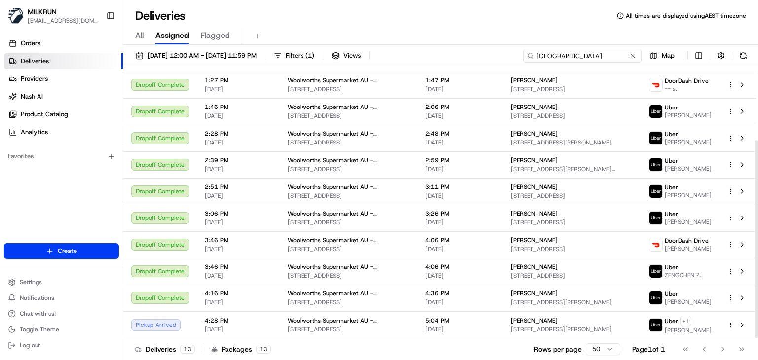
click at [616, 59] on input "Cumberland Park" at bounding box center [582, 56] width 118 height 14
paste input "Newtown"
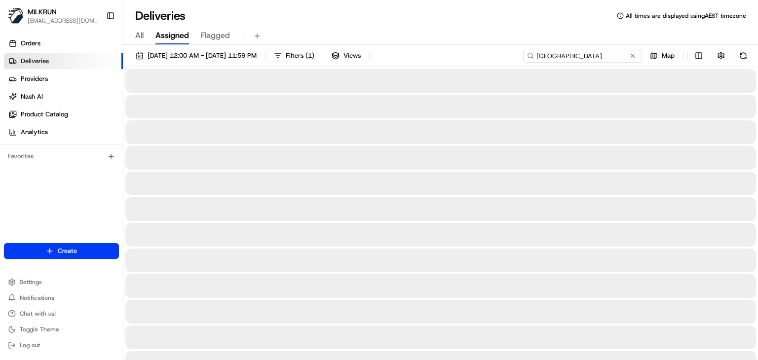
type input "Newtown"
click at [462, 6] on div "Deliveries All times are displayed using AEST timezone All Assigned Flagged 17/…" at bounding box center [440, 180] width 634 height 360
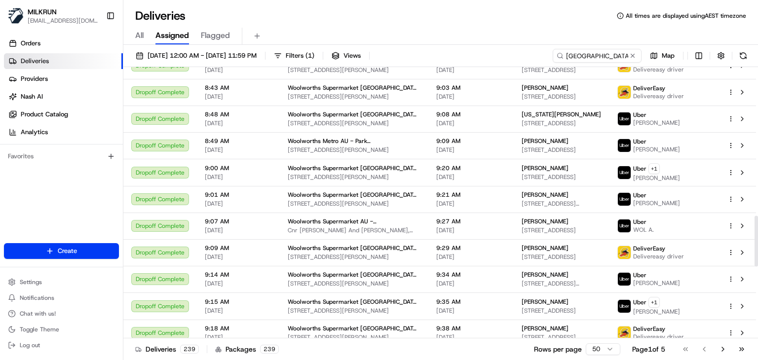
scroll to position [1175, 0]
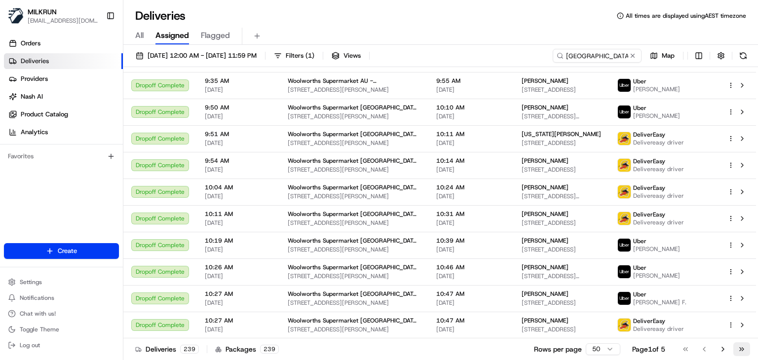
click at [738, 349] on button "Go to last page" at bounding box center [741, 349] width 17 height 14
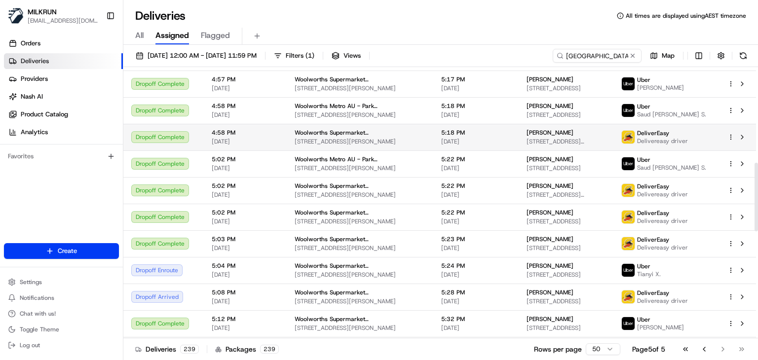
scroll to position [501, 0]
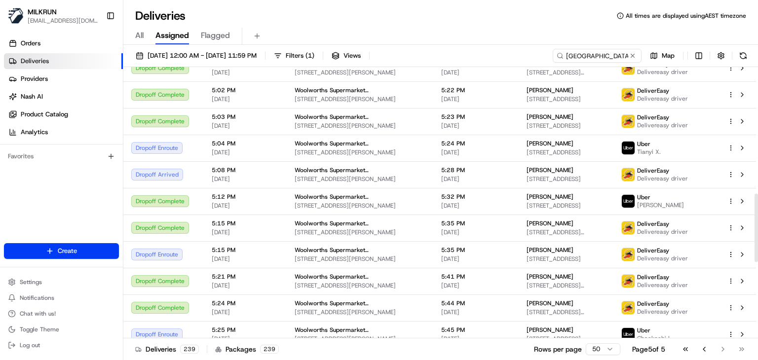
click at [491, 14] on div "Deliveries All times are displayed using AEST timezone" at bounding box center [440, 16] width 634 height 16
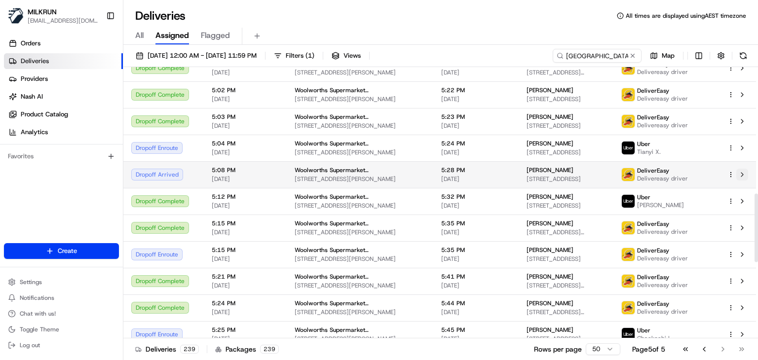
click at [737, 172] on button at bounding box center [742, 175] width 12 height 12
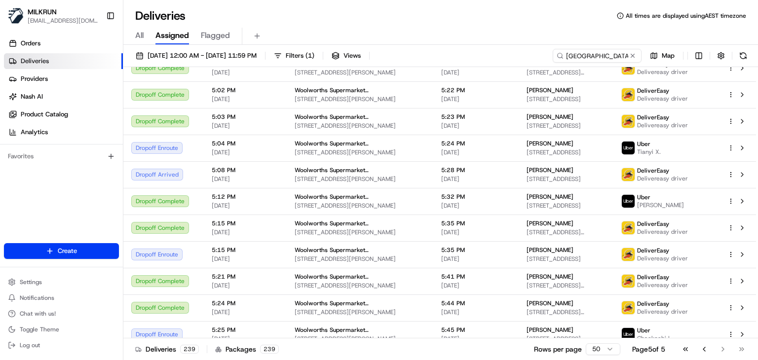
click at [338, 34] on div "All Assigned Flagged" at bounding box center [440, 36] width 634 height 17
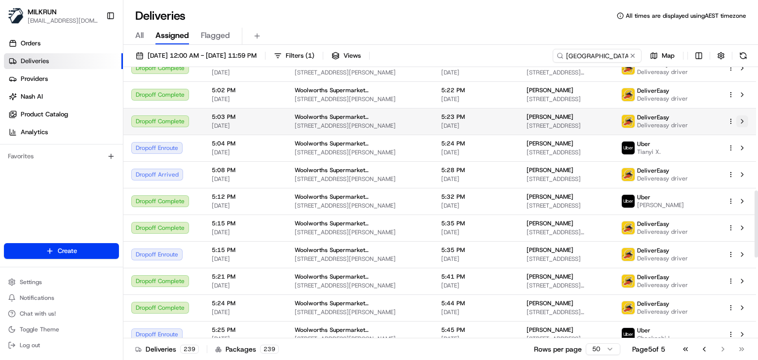
click at [746, 121] on button at bounding box center [742, 121] width 12 height 12
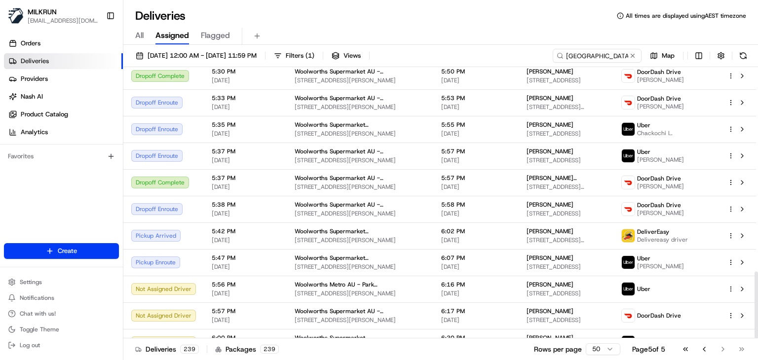
scroll to position [830, 0]
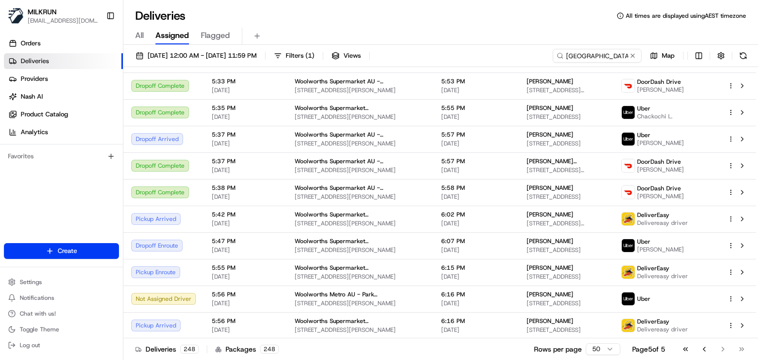
click at [381, 10] on div "Deliveries All times are displayed using AEST timezone" at bounding box center [440, 16] width 634 height 16
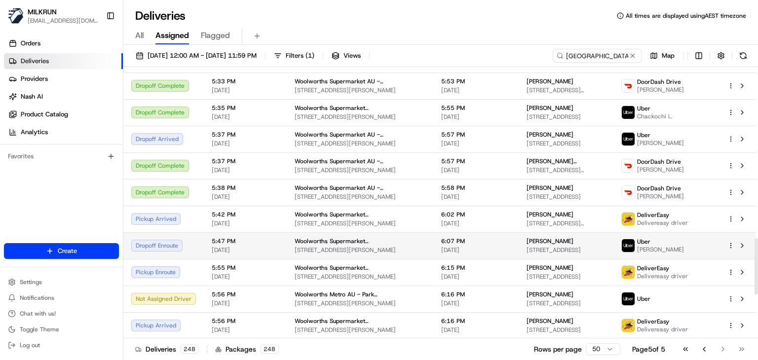
scroll to position [1043, 0]
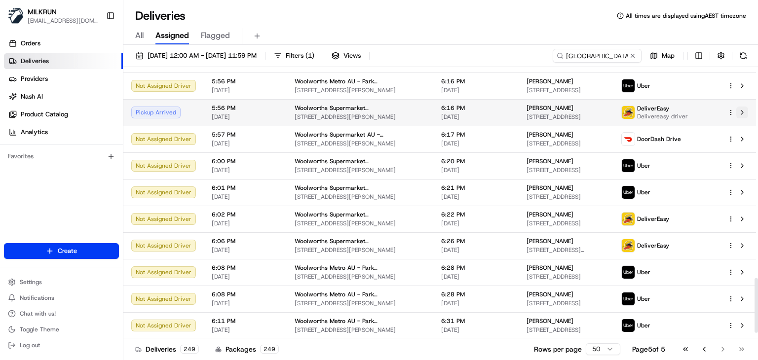
click at [739, 112] on button at bounding box center [742, 113] width 12 height 12
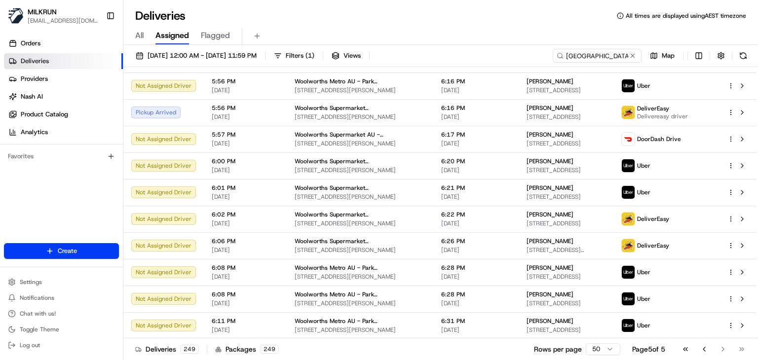
click at [431, 21] on div "Deliveries All times are displayed using AEST timezone" at bounding box center [440, 16] width 634 height 16
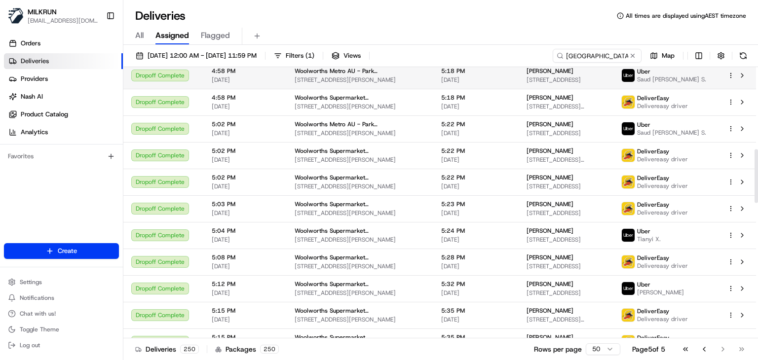
scroll to position [480, 0]
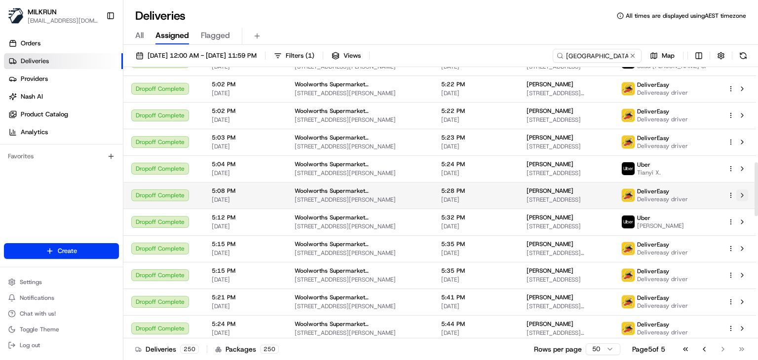
click at [744, 196] on button at bounding box center [742, 195] width 12 height 12
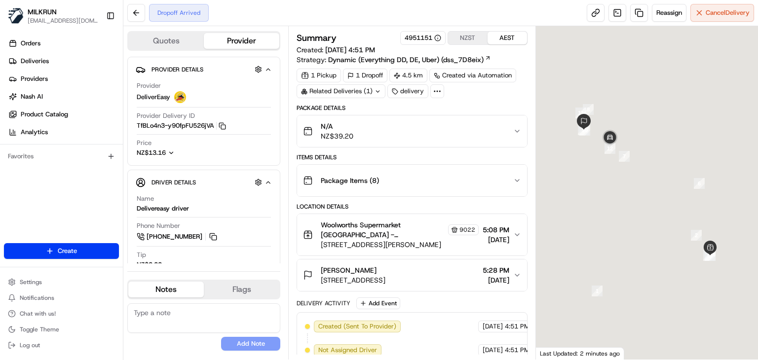
scroll to position [196, 0]
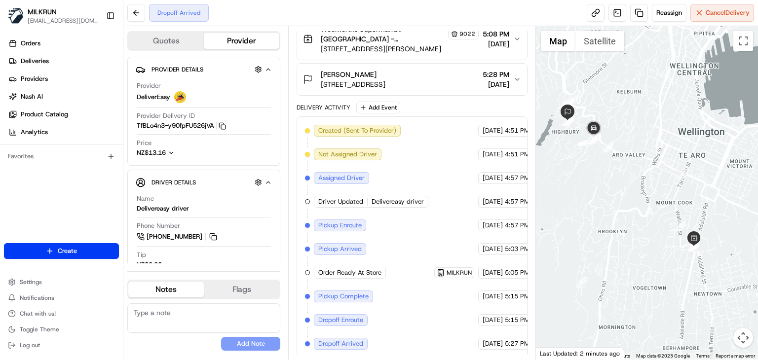
drag, startPoint x: 610, startPoint y: 291, endPoint x: 590, endPoint y: 280, distance: 22.3
click at [590, 280] on div at bounding box center [647, 192] width 222 height 333
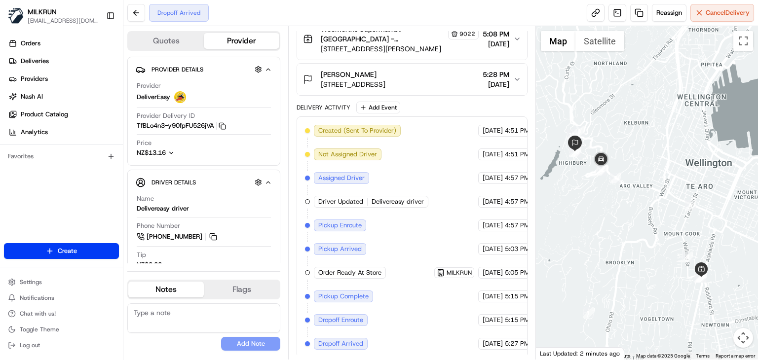
drag, startPoint x: 590, startPoint y: 255, endPoint x: 603, endPoint y: 305, distance: 51.3
click at [603, 305] on div at bounding box center [647, 192] width 222 height 333
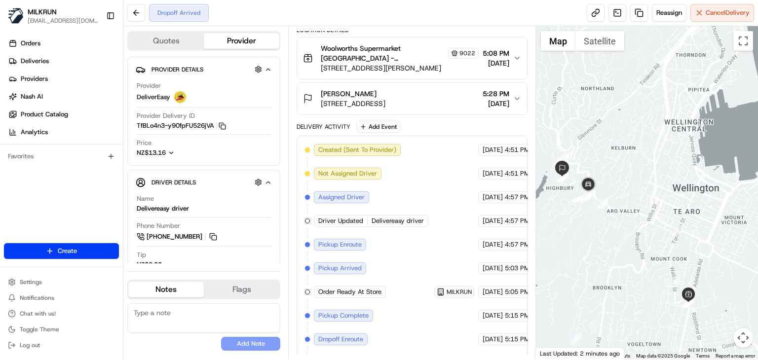
scroll to position [0, 0]
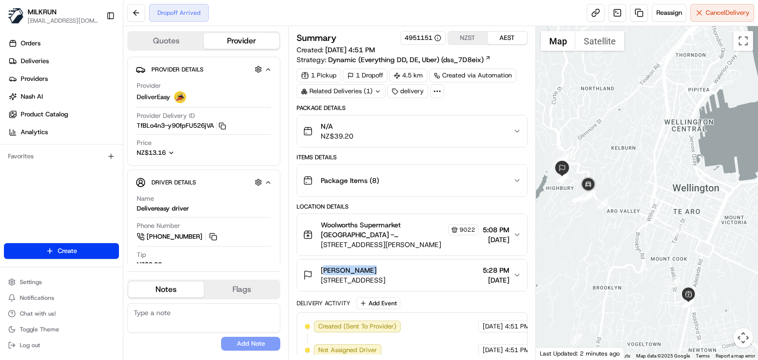
drag, startPoint x: 376, startPoint y: 268, endPoint x: 320, endPoint y: 269, distance: 56.2
click at [320, 269] on div "Kaitlin Howe 4/26 Disley Street, Highbury, Wellington 6012, NZ" at bounding box center [344, 275] width 82 height 20
copy span "Kaitlin Howe"
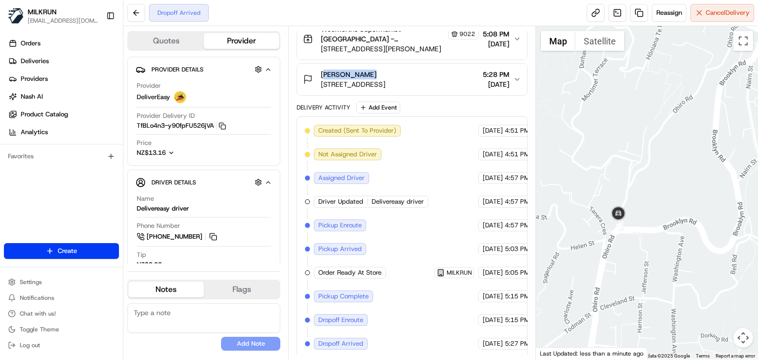
drag, startPoint x: 612, startPoint y: 266, endPoint x: 633, endPoint y: 266, distance: 21.2
click at [633, 266] on div at bounding box center [647, 192] width 222 height 333
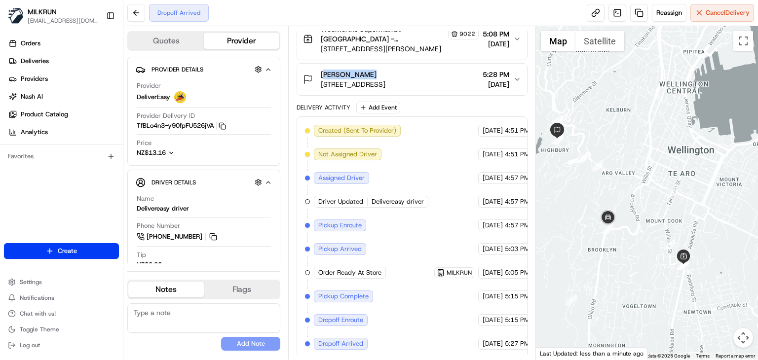
drag, startPoint x: 629, startPoint y: 270, endPoint x: 612, endPoint y: 250, distance: 26.9
click at [612, 250] on div at bounding box center [647, 192] width 222 height 333
click at [386, 15] on div "Dropoff Arrived Reassign Cancel Delivery" at bounding box center [440, 13] width 634 height 26
click at [247, 11] on div "Dropoff Arrived Reassign Cancel Delivery" at bounding box center [440, 13] width 634 height 26
drag, startPoint x: 364, startPoint y: 68, endPoint x: 318, endPoint y: 68, distance: 45.4
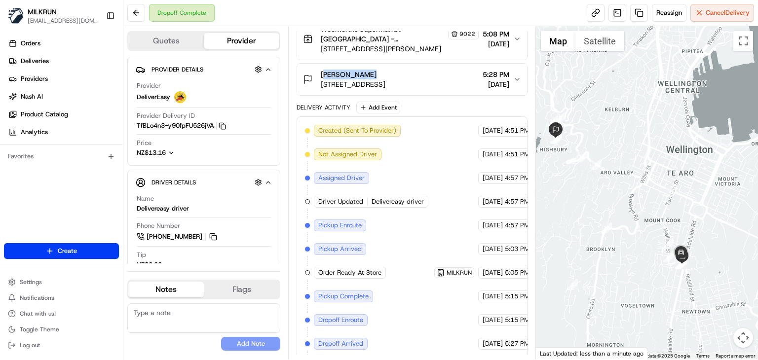
click at [318, 70] on div "Kaitlin Howe 4/26 Disley Street, Highbury, Wellington 6012, NZ" at bounding box center [344, 80] width 82 height 20
copy span "Kaitlin Howe"
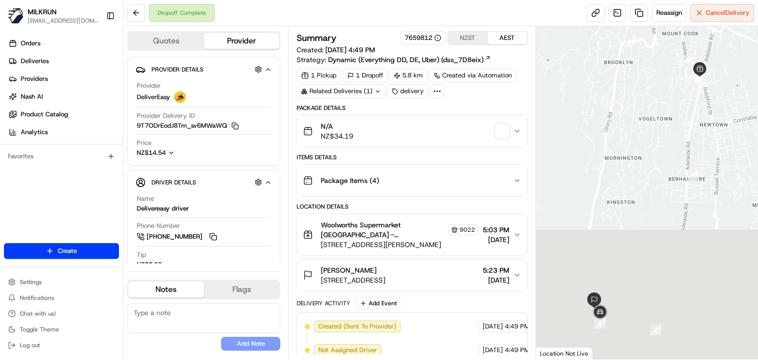
scroll to position [219, 0]
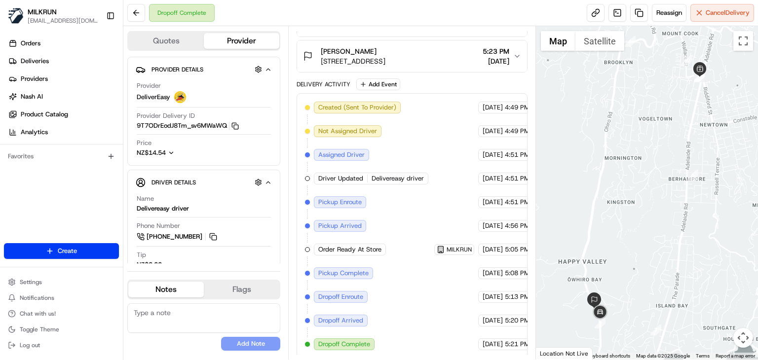
drag, startPoint x: 596, startPoint y: 252, endPoint x: 607, endPoint y: 178, distance: 74.3
click at [607, 178] on div at bounding box center [647, 192] width 222 height 333
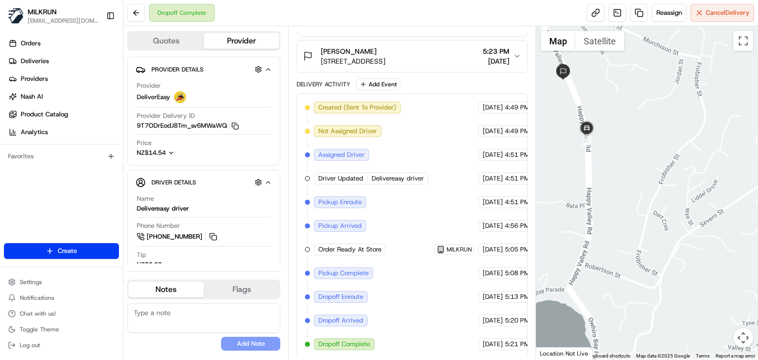
drag, startPoint x: 606, startPoint y: 220, endPoint x: 629, endPoint y: 234, distance: 27.7
click at [629, 234] on div at bounding box center [647, 192] width 222 height 333
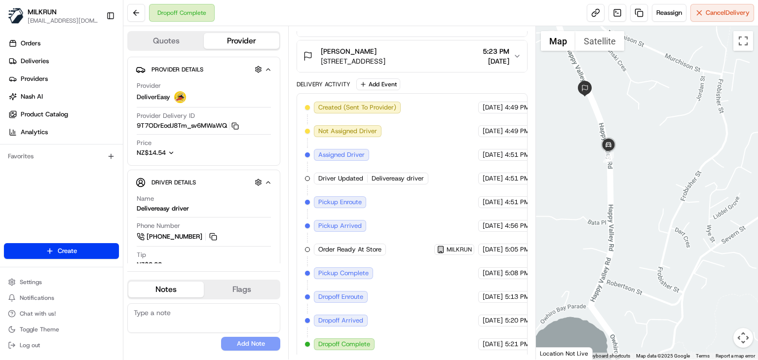
drag, startPoint x: 629, startPoint y: 234, endPoint x: 638, endPoint y: 245, distance: 14.1
click at [638, 245] on div at bounding box center [647, 192] width 222 height 333
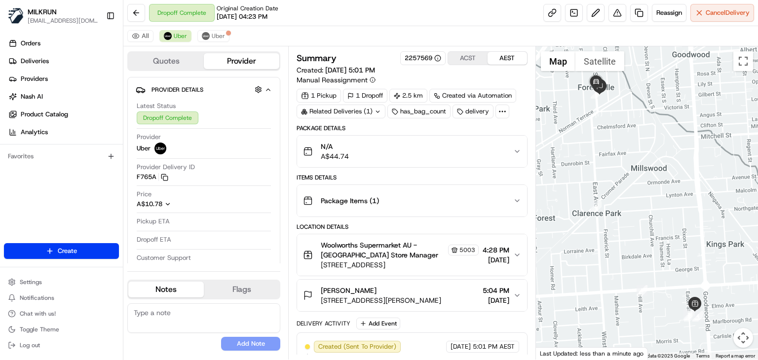
scroll to position [193, 0]
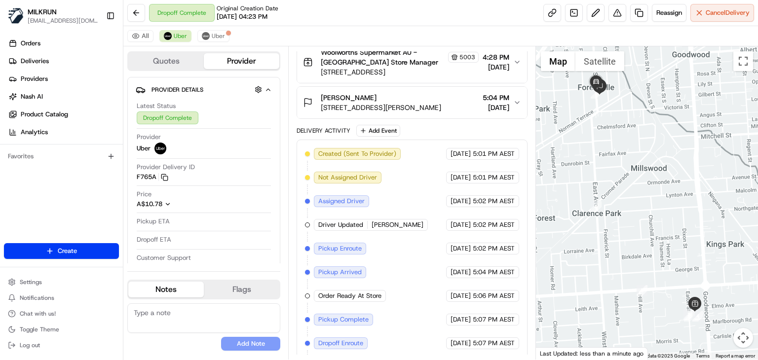
drag, startPoint x: 626, startPoint y: 238, endPoint x: 645, endPoint y: 296, distance: 61.5
click at [645, 296] on div at bounding box center [647, 202] width 222 height 313
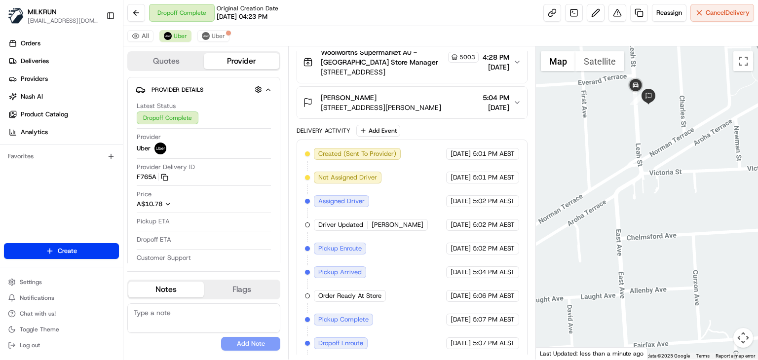
drag, startPoint x: 662, startPoint y: 170, endPoint x: 690, endPoint y: 233, distance: 69.1
click at [690, 233] on div at bounding box center [647, 202] width 222 height 313
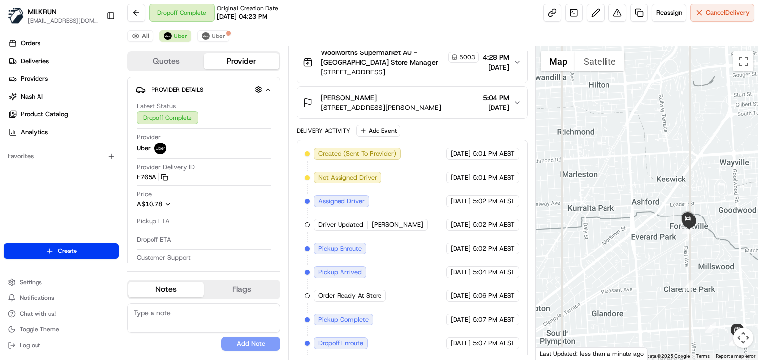
drag, startPoint x: 655, startPoint y: 253, endPoint x: 631, endPoint y: 229, distance: 33.5
click at [631, 229] on div at bounding box center [647, 202] width 222 height 313
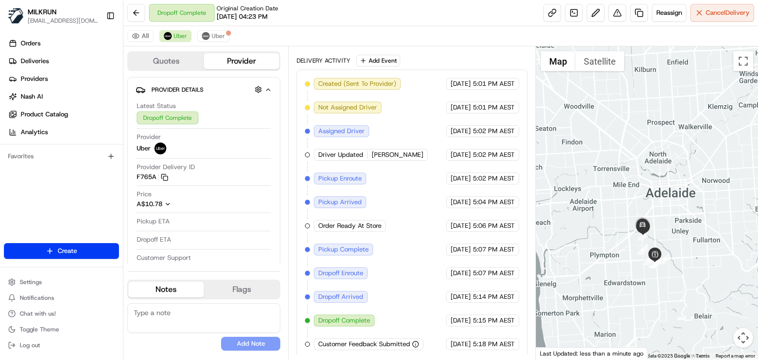
scroll to position [0, 0]
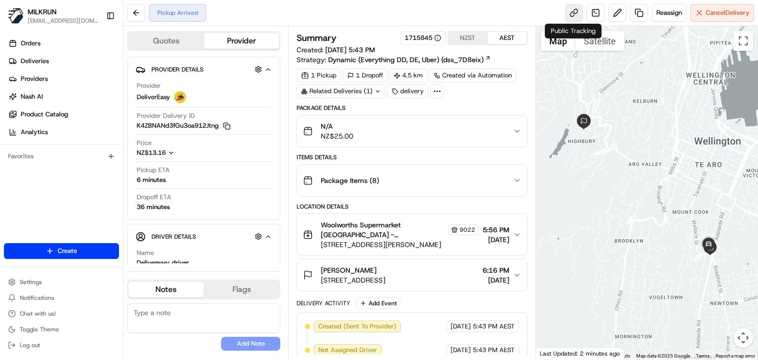
click at [574, 10] on link at bounding box center [574, 13] width 18 height 18
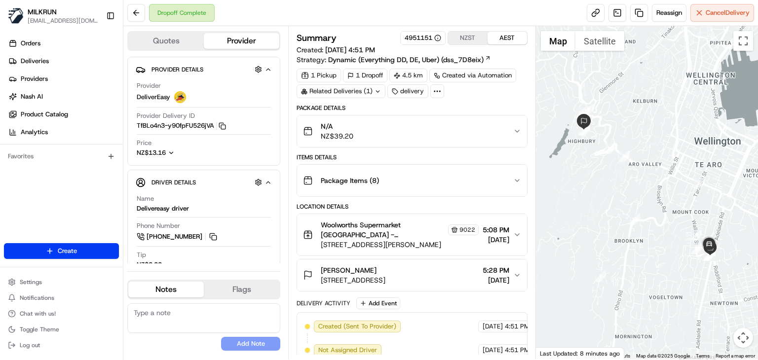
scroll to position [207, 0]
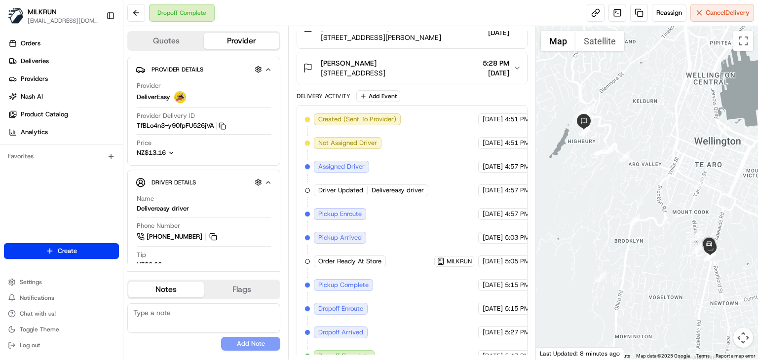
drag, startPoint x: 667, startPoint y: 261, endPoint x: 617, endPoint y: 206, distance: 75.4
click at [617, 206] on div at bounding box center [647, 192] width 222 height 333
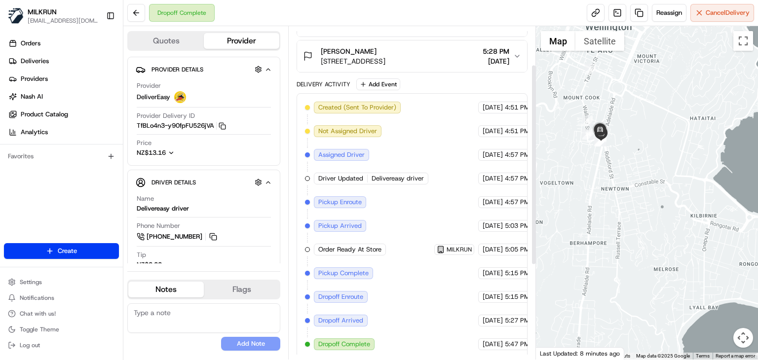
scroll to position [0, 0]
